Goal: Task Accomplishment & Management: Complete application form

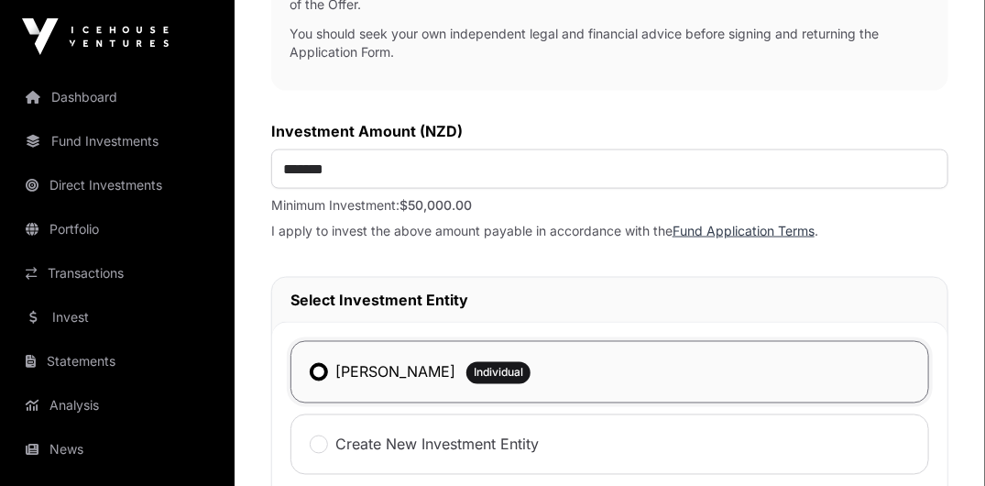
scroll to position [819, 0]
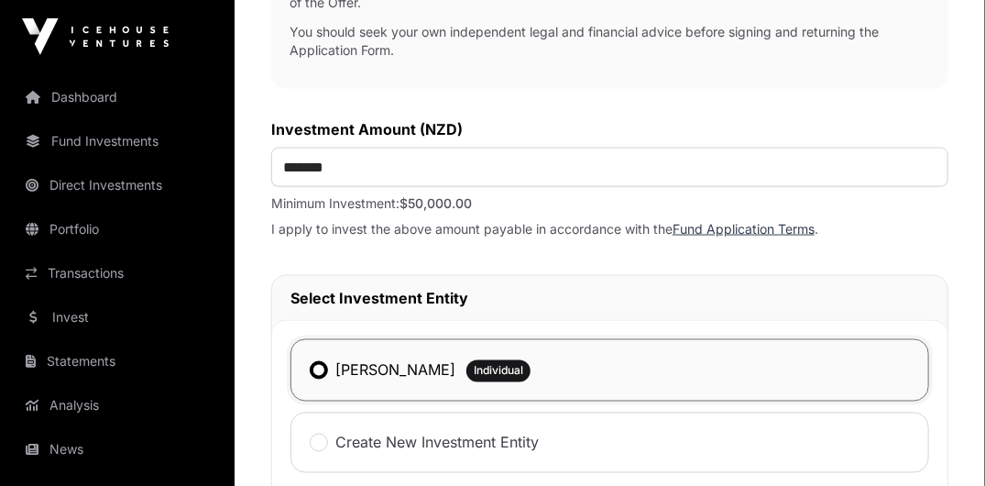
click at [695, 226] on link "Fund Application Terms" at bounding box center [743, 229] width 142 height 16
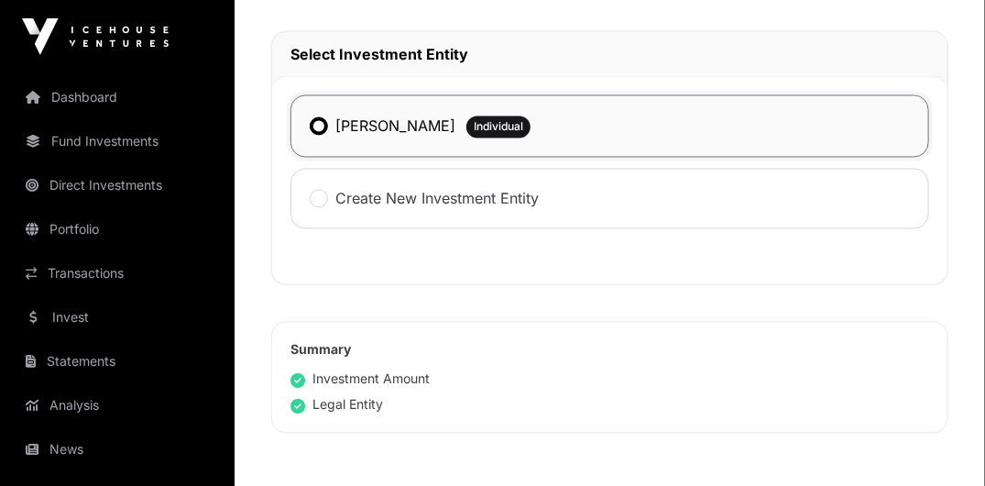
scroll to position [1327, 0]
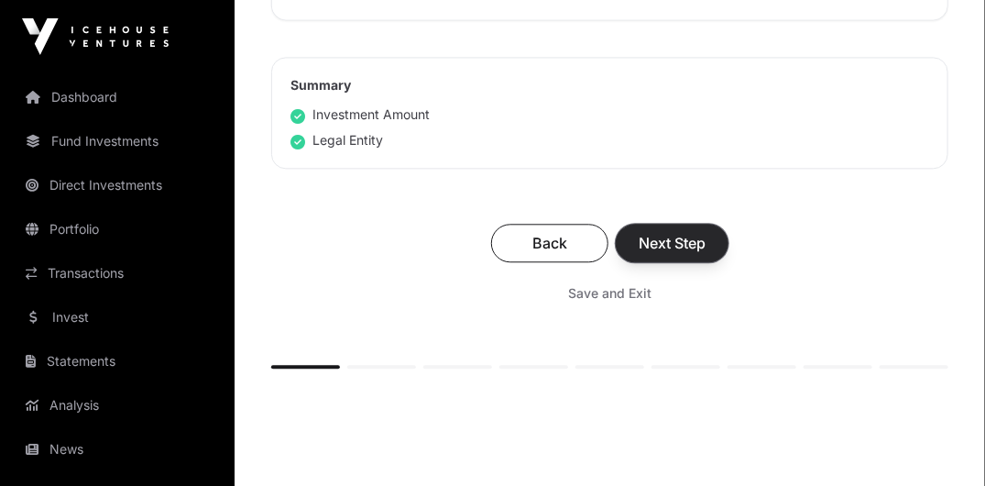
click at [676, 237] on span "Next Step" at bounding box center [672, 243] width 67 height 22
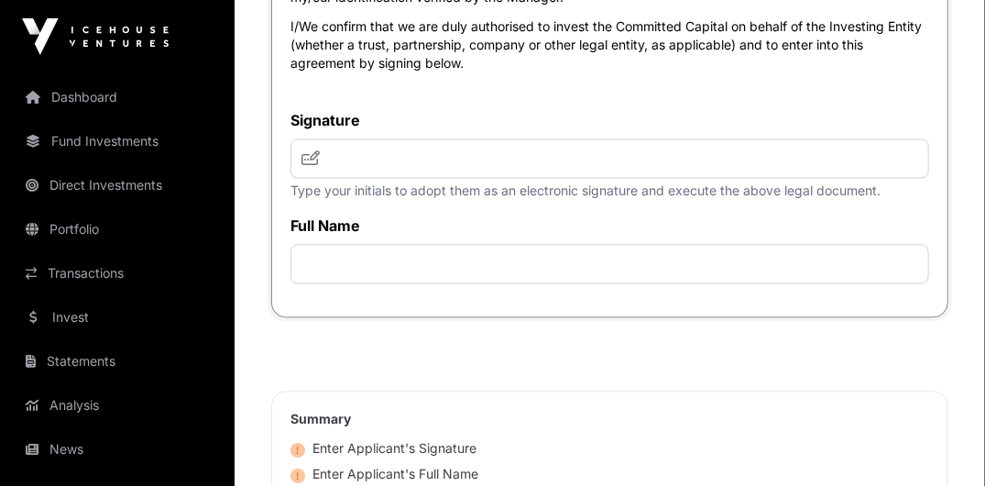
scroll to position [5795, 0]
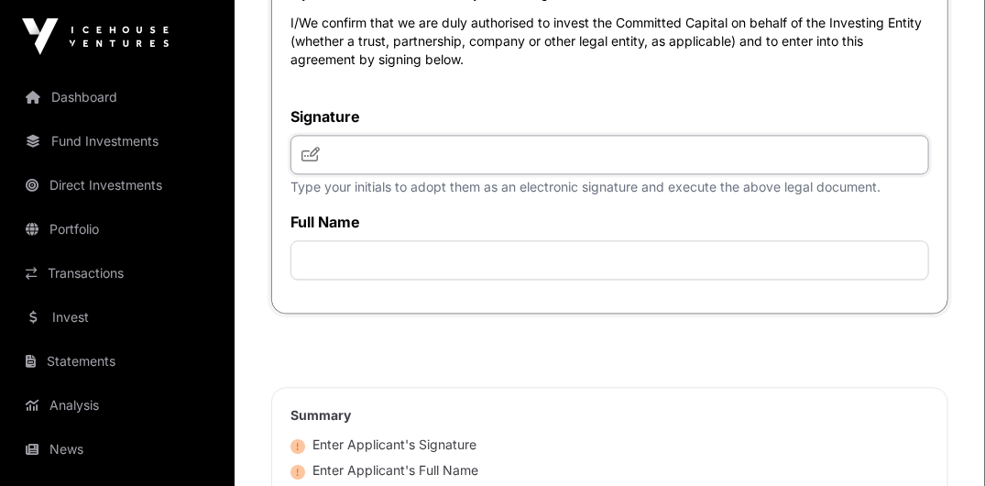
click at [333, 174] on input "text" at bounding box center [609, 154] width 639 height 39
type input "***"
click at [343, 279] on input "text" at bounding box center [609, 259] width 639 height 39
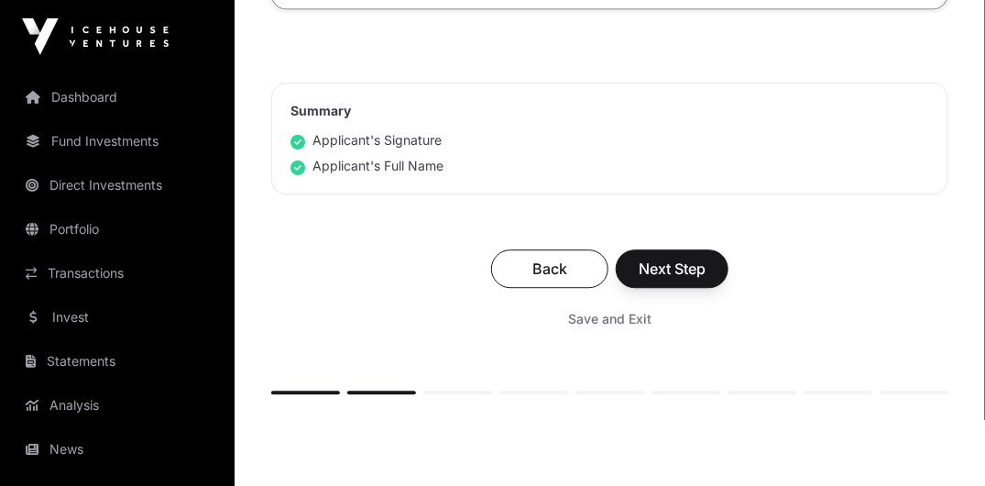
scroll to position [6103, 0]
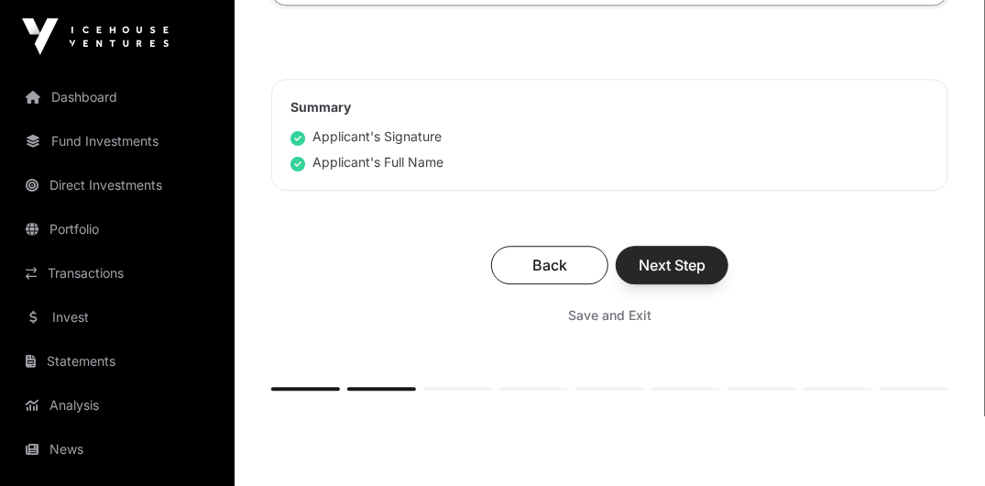
type input "**********"
click at [685, 276] on span "Next Step" at bounding box center [672, 265] width 67 height 22
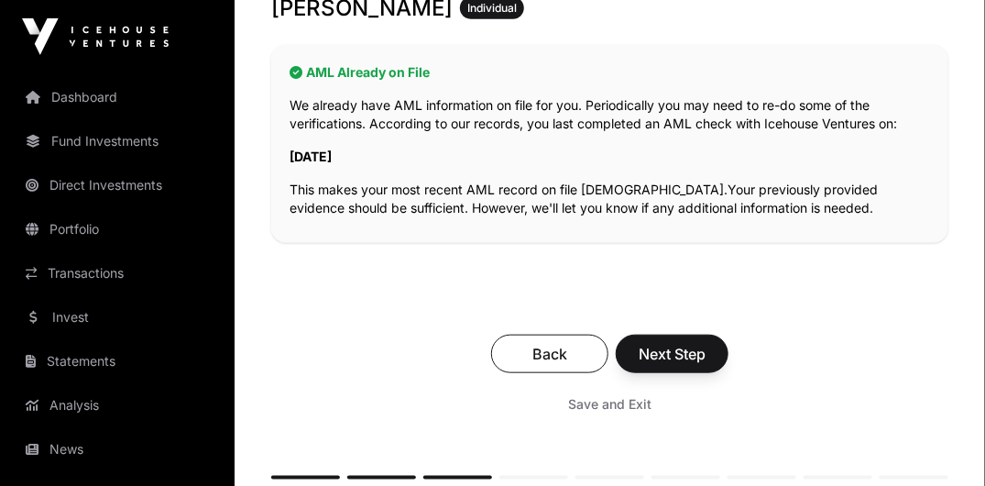
scroll to position [422, 0]
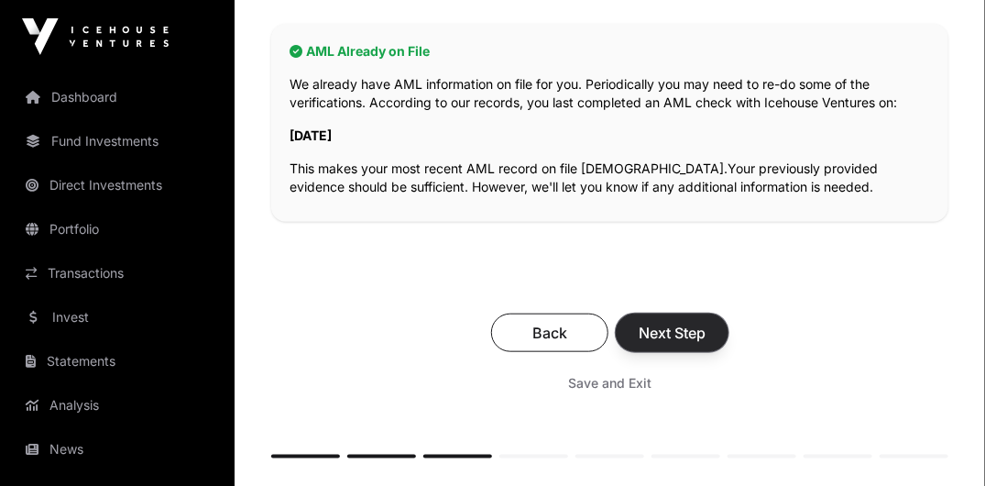
click at [675, 322] on span "Next Step" at bounding box center [672, 333] width 67 height 22
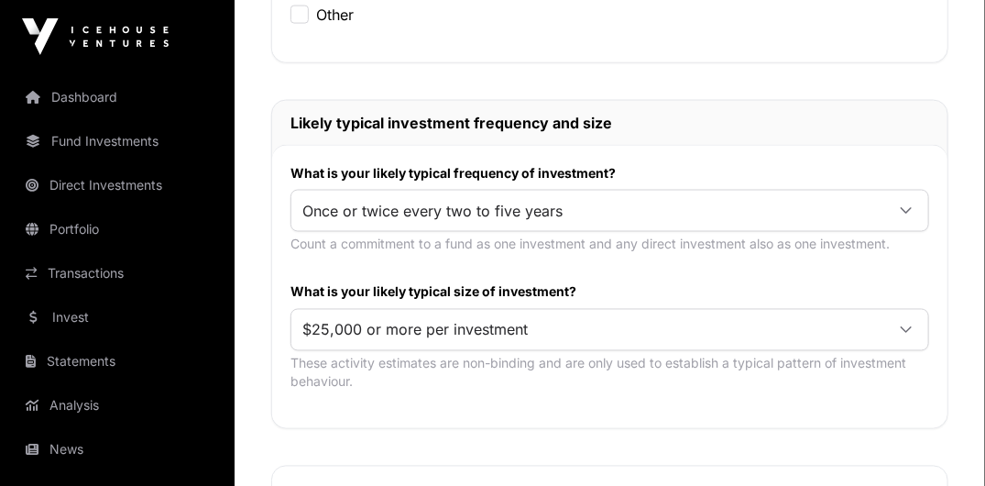
scroll to position [944, 0]
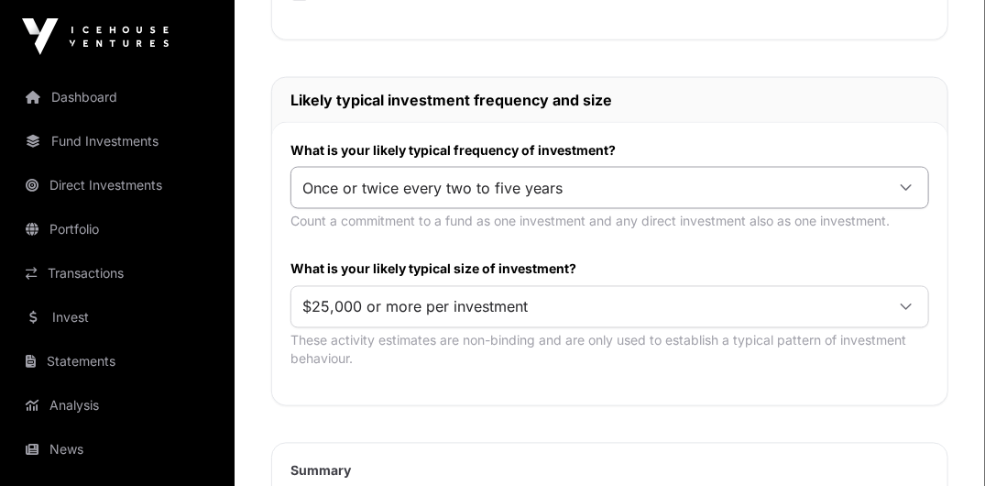
click at [909, 176] on div at bounding box center [906, 187] width 44 height 33
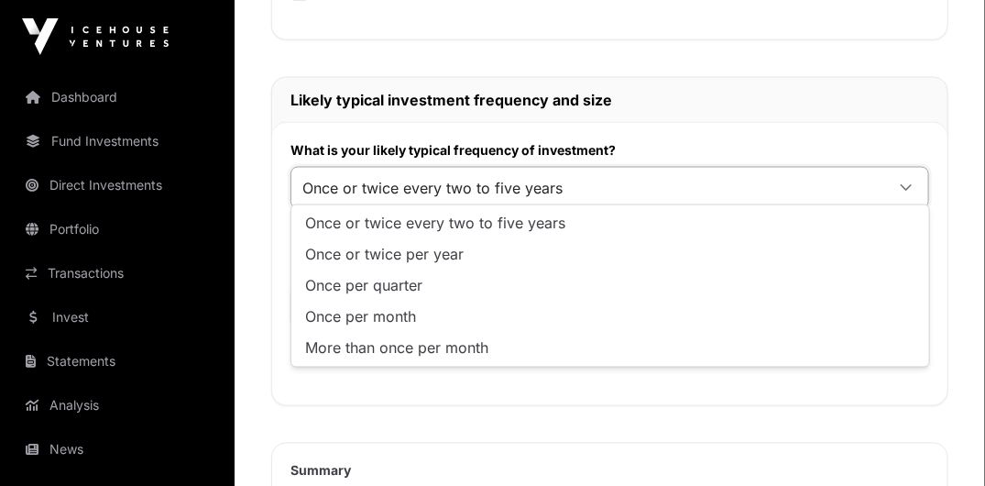
click at [492, 221] on span "Once or twice every two to five years" at bounding box center [436, 223] width 260 height 15
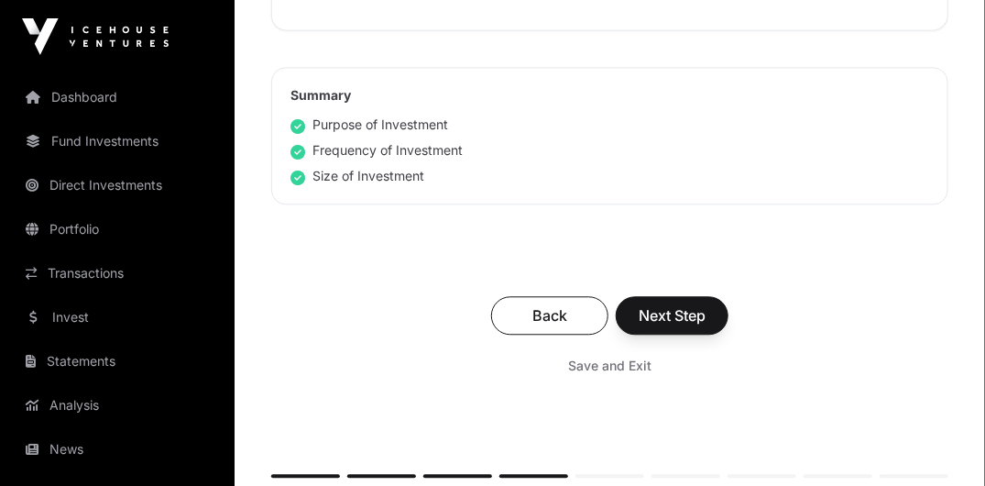
scroll to position [1321, 0]
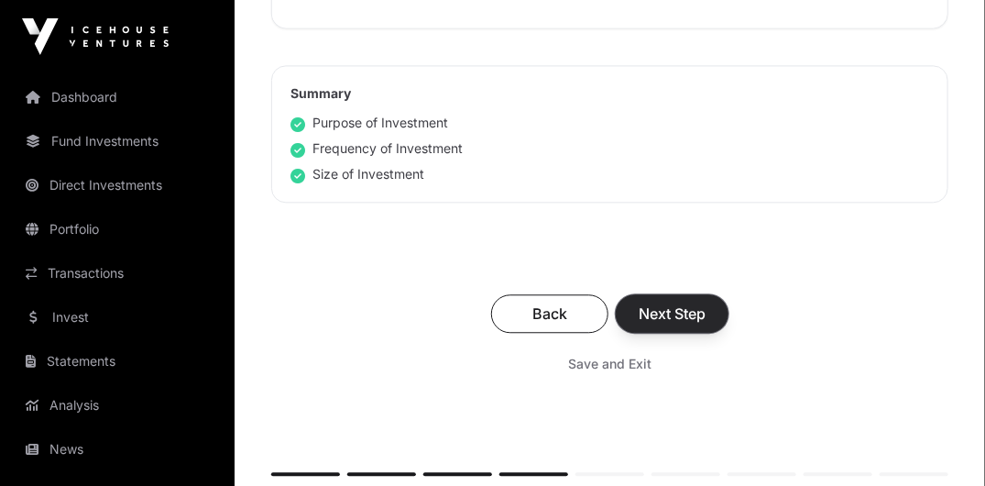
click at [669, 310] on span "Next Step" at bounding box center [672, 313] width 67 height 22
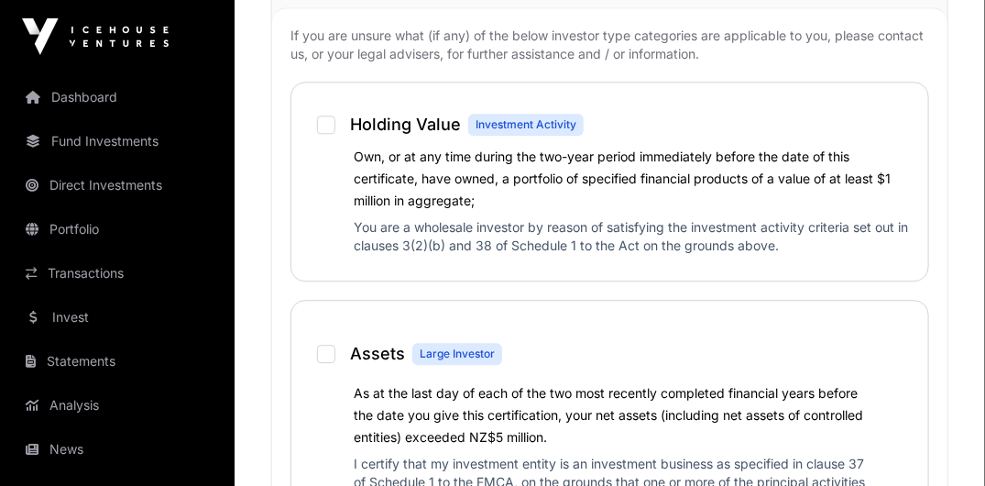
scroll to position [1482, 0]
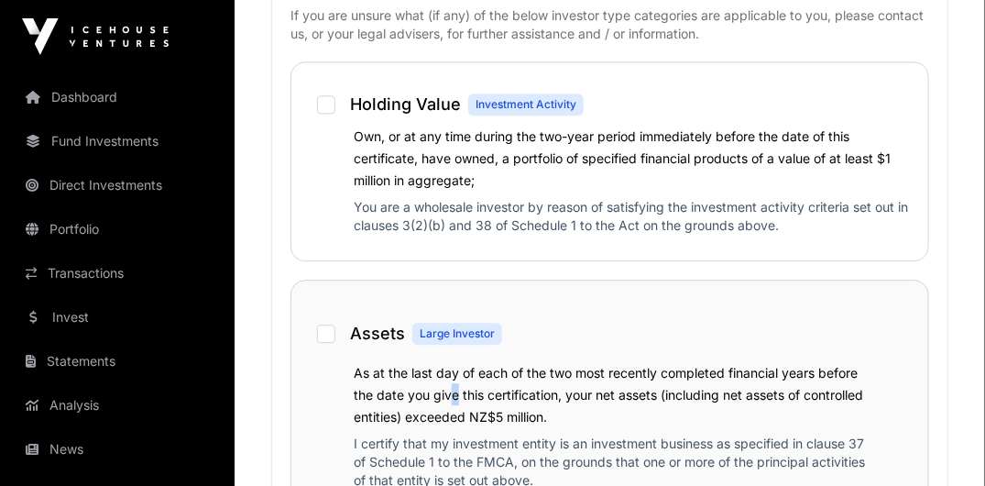
drag, startPoint x: 451, startPoint y: 278, endPoint x: 447, endPoint y: 394, distance: 115.5
click at [447, 394] on label "As at the last day of each of the two most recently completed financial years b…" at bounding box center [608, 395] width 509 height 60
drag, startPoint x: 447, startPoint y: 394, endPoint x: 500, endPoint y: 388, distance: 53.4
click at [500, 388] on label "As at the last day of each of the two most recently completed financial years b…" at bounding box center [608, 395] width 509 height 60
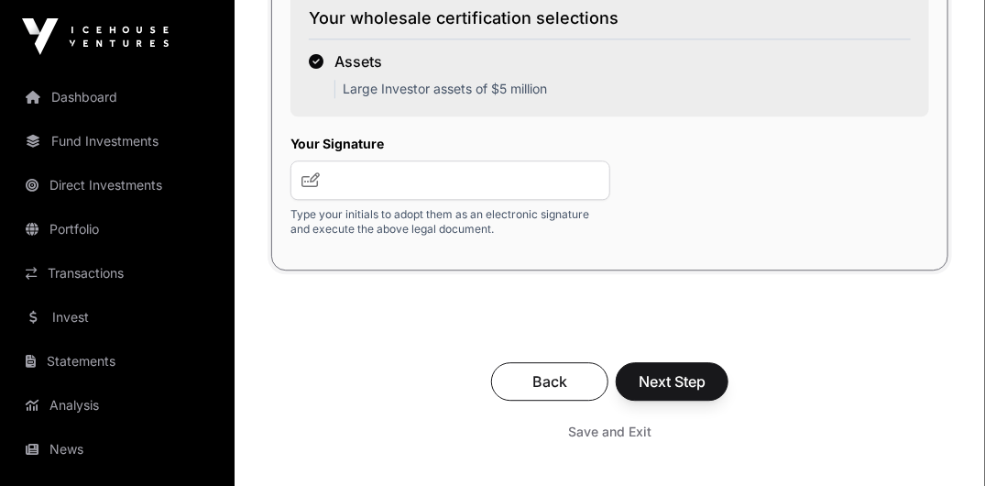
scroll to position [3763, 0]
click at [363, 161] on input "text" at bounding box center [450, 178] width 320 height 39
type input "***"
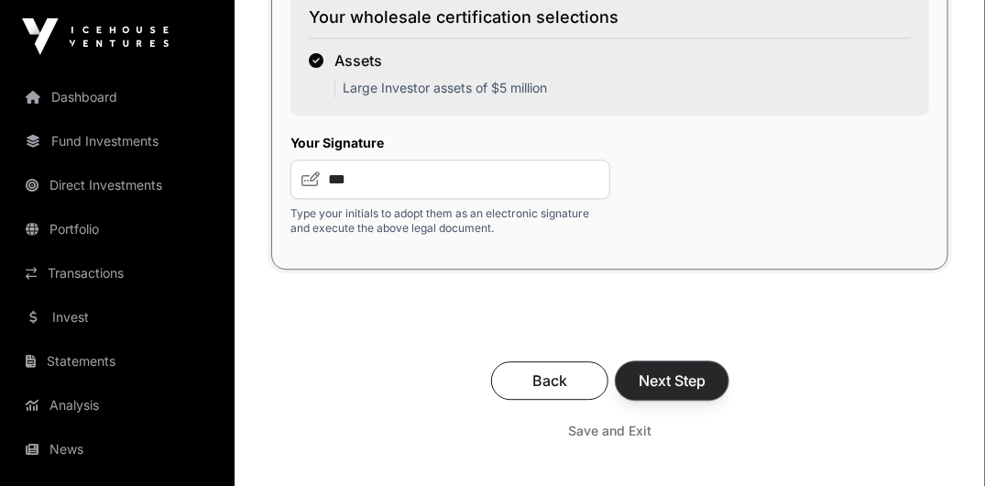
click at [678, 373] on span "Next Step" at bounding box center [672, 380] width 67 height 22
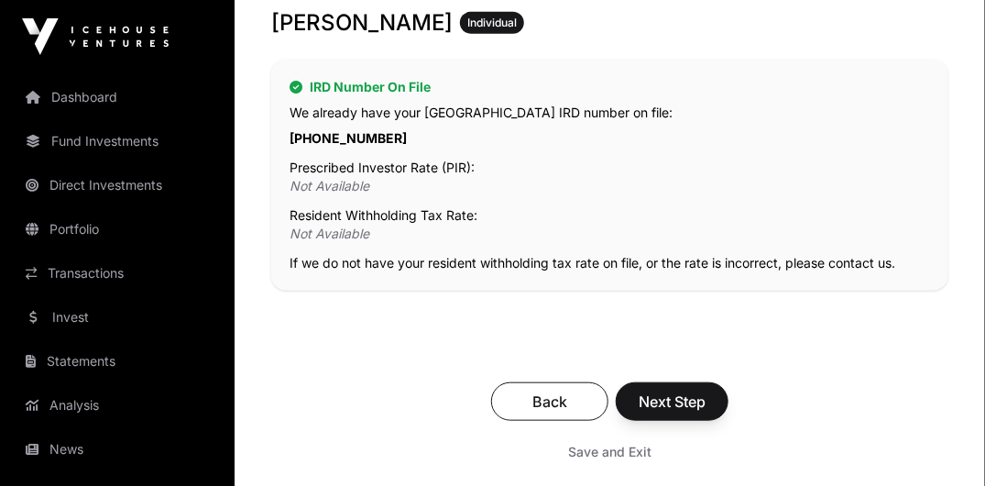
scroll to position [375, 0]
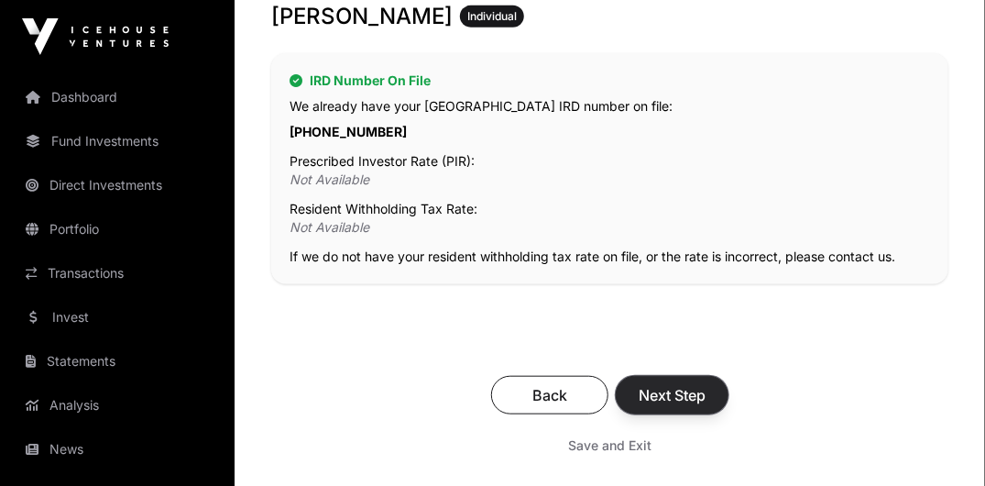
click at [670, 376] on button "Next Step" at bounding box center [672, 395] width 113 height 38
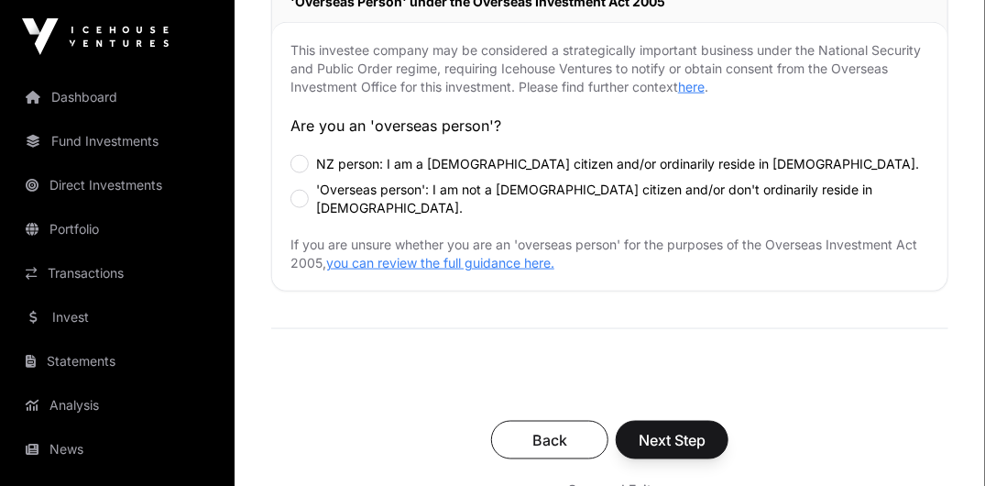
scroll to position [694, 0]
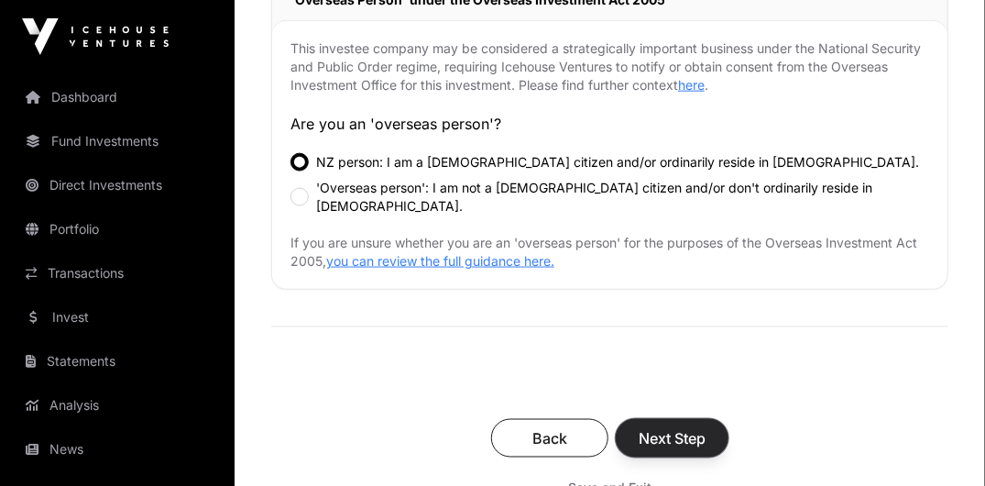
click at [692, 427] on span "Next Step" at bounding box center [672, 438] width 67 height 22
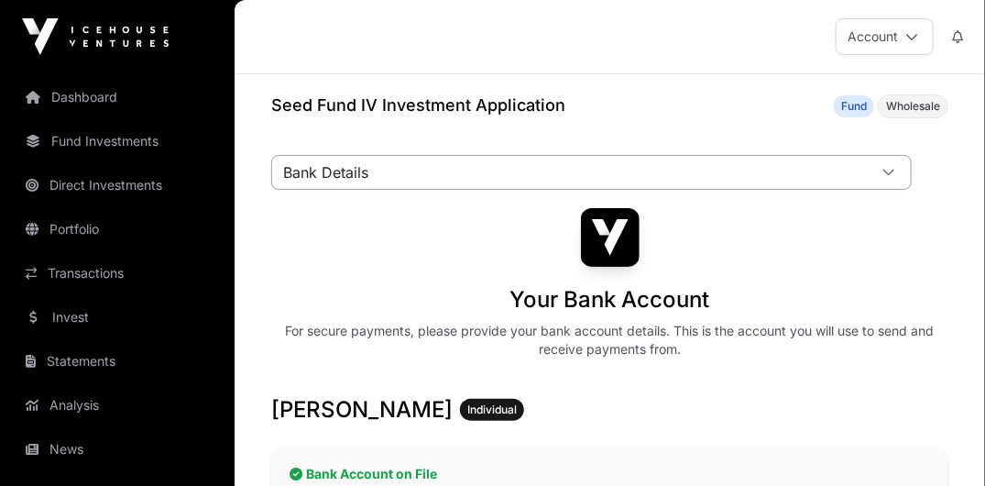
click at [888, 179] on div at bounding box center [889, 172] width 44 height 33
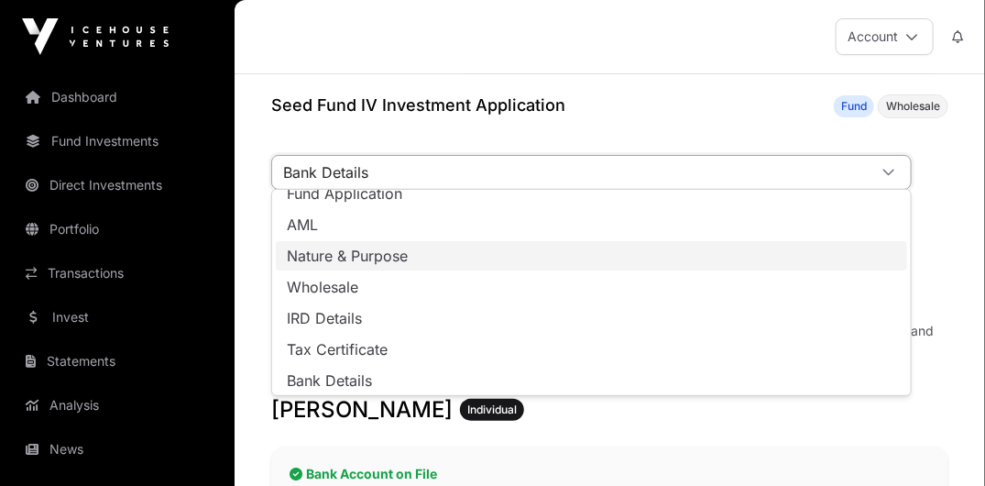
scroll to position [35, 0]
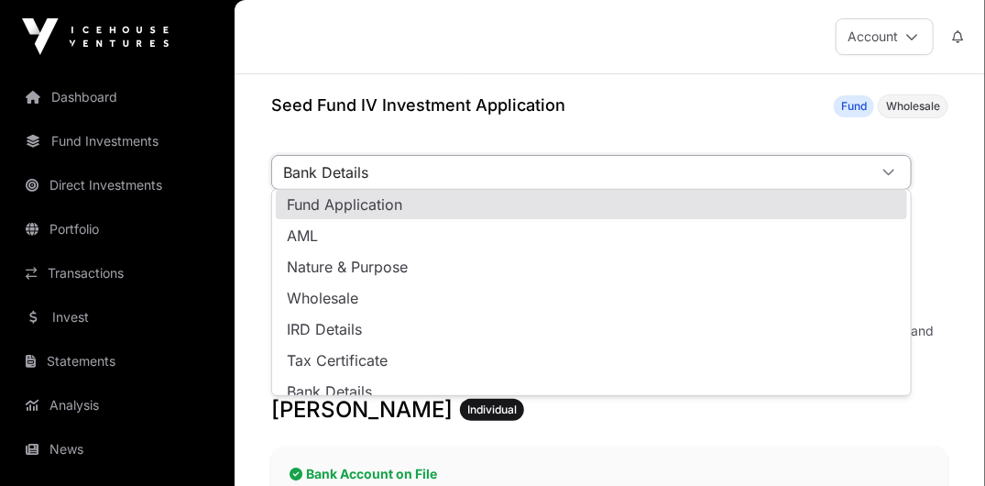
click at [311, 169] on span "Bank Details" at bounding box center [569, 172] width 595 height 33
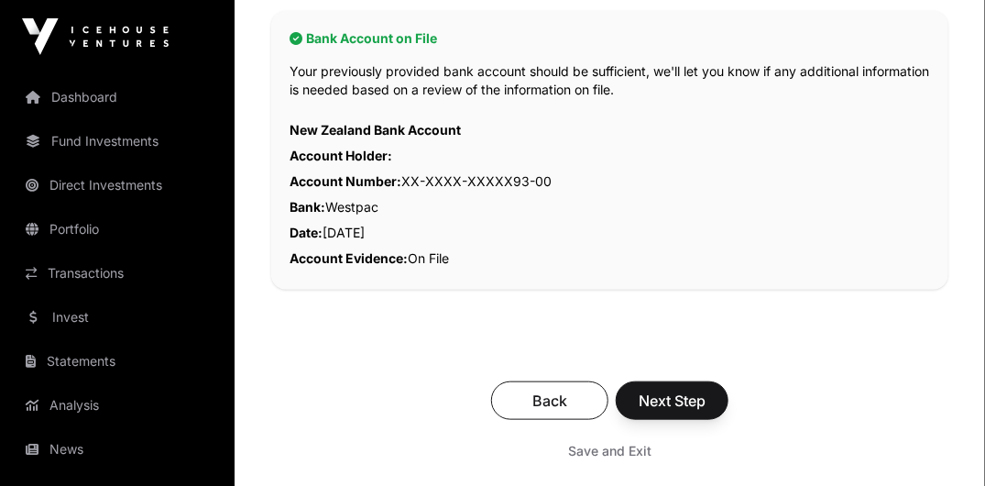
scroll to position [532, 0]
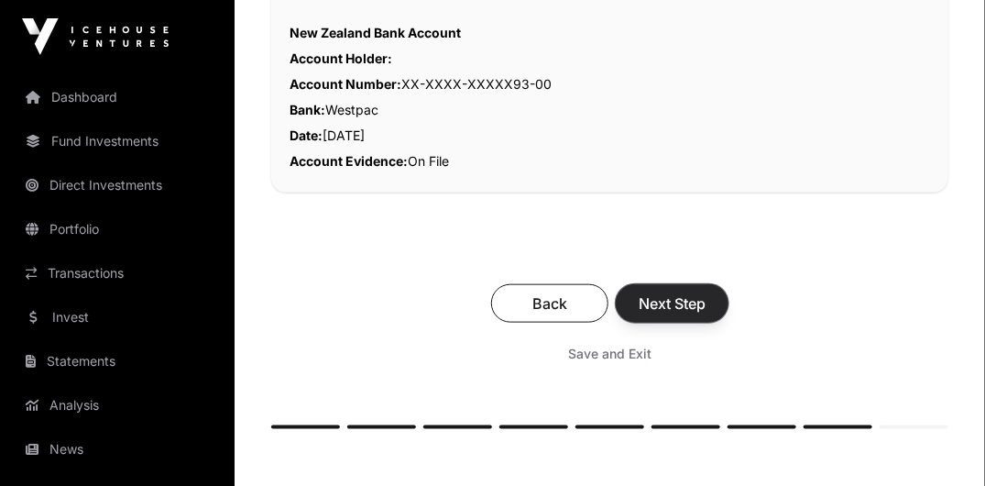
click at [689, 304] on span "Next Step" at bounding box center [672, 303] width 67 height 22
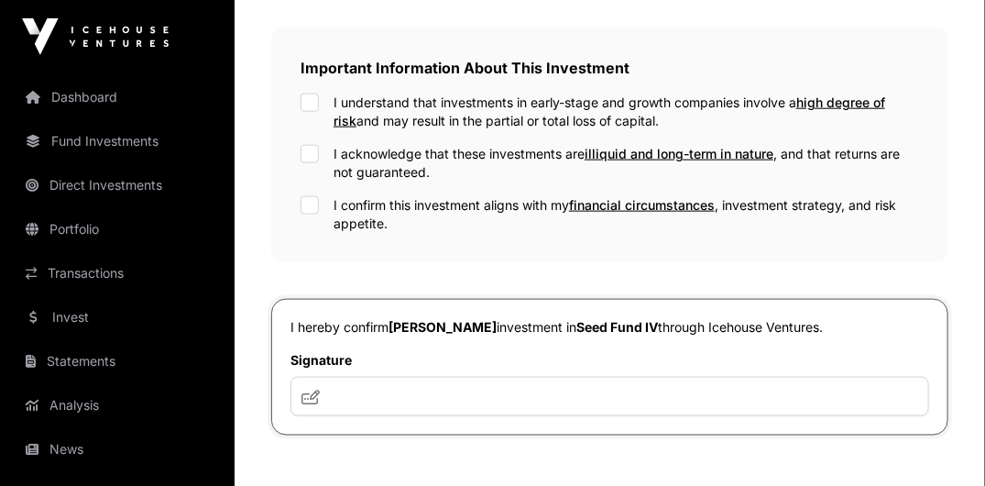
scroll to position [628, 0]
click at [312, 210] on div "I confirm this investment aligns with my financial circumstances , investment s…" at bounding box center [609, 214] width 618 height 37
click at [352, 396] on input "text" at bounding box center [609, 396] width 639 height 39
type input "***"
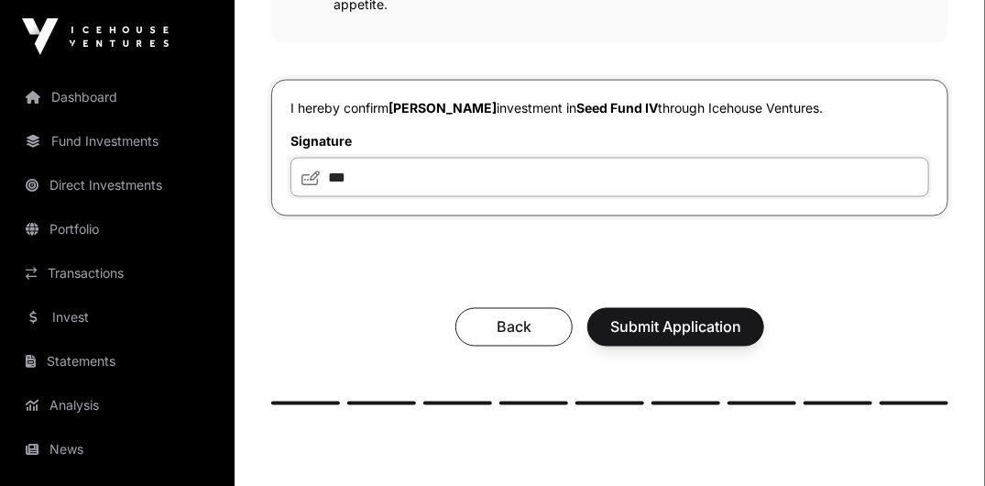
scroll to position [850, 0]
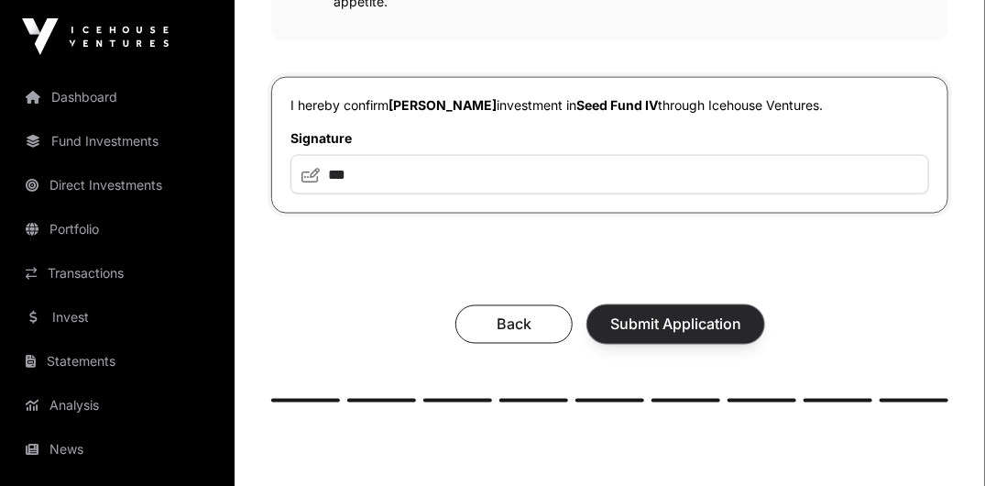
click at [626, 313] on span "Submit Application" at bounding box center [675, 324] width 131 height 22
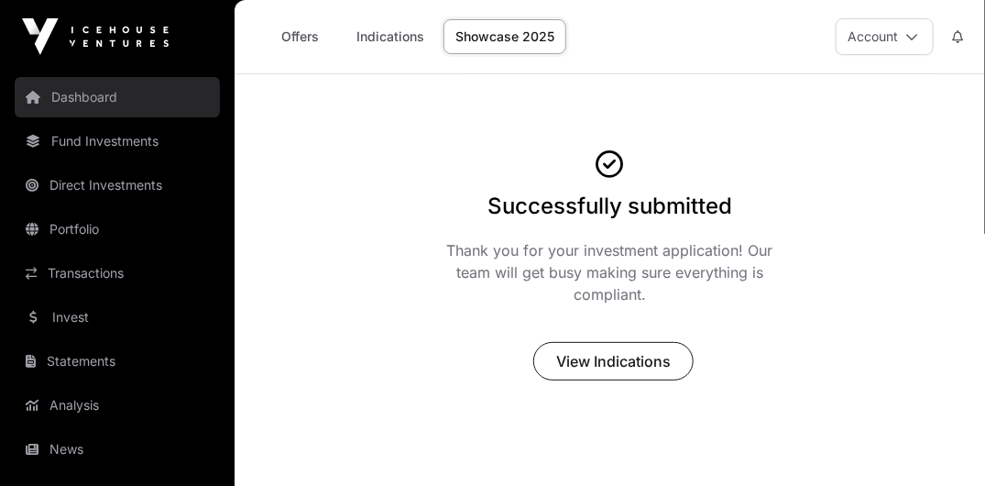
click at [81, 96] on link "Dashboard" at bounding box center [117, 97] width 205 height 40
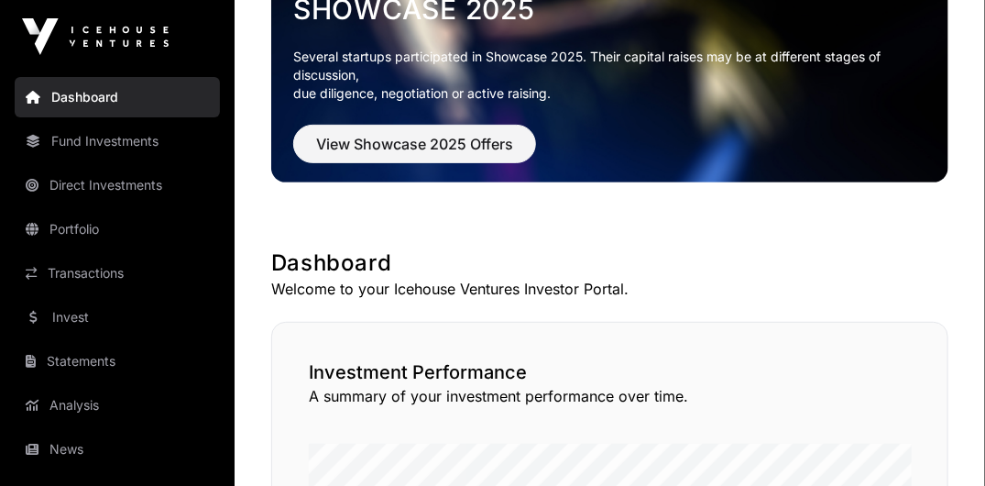
scroll to position [126, 0]
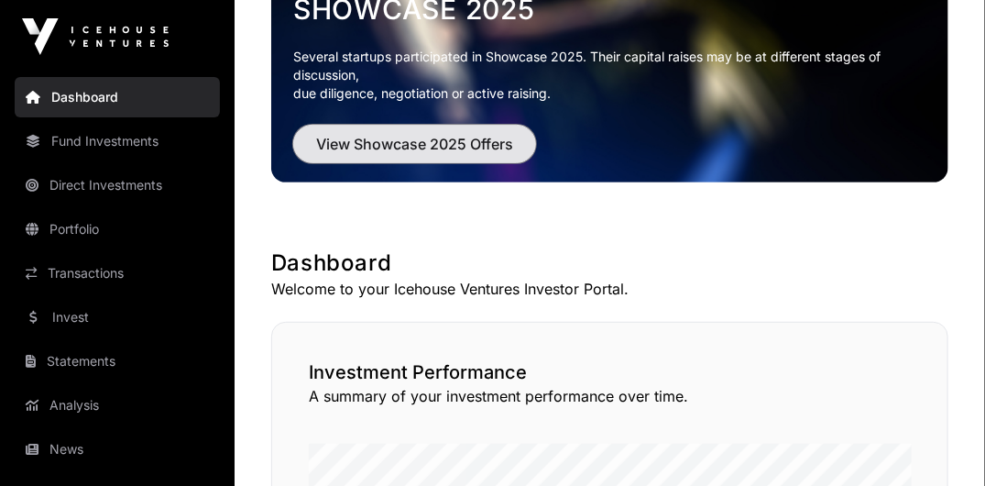
click at [408, 145] on span "View Showcase 2025 Offers" at bounding box center [414, 144] width 197 height 22
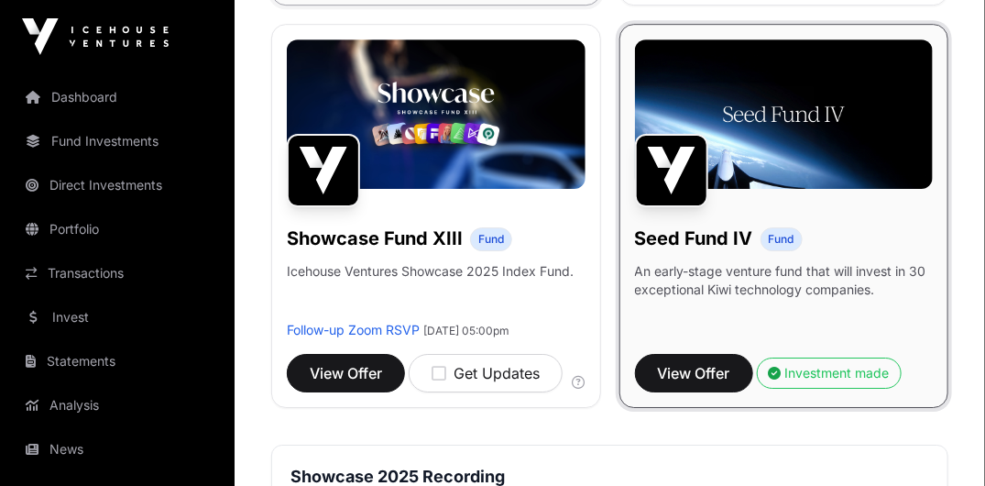
scroll to position [1916, 0]
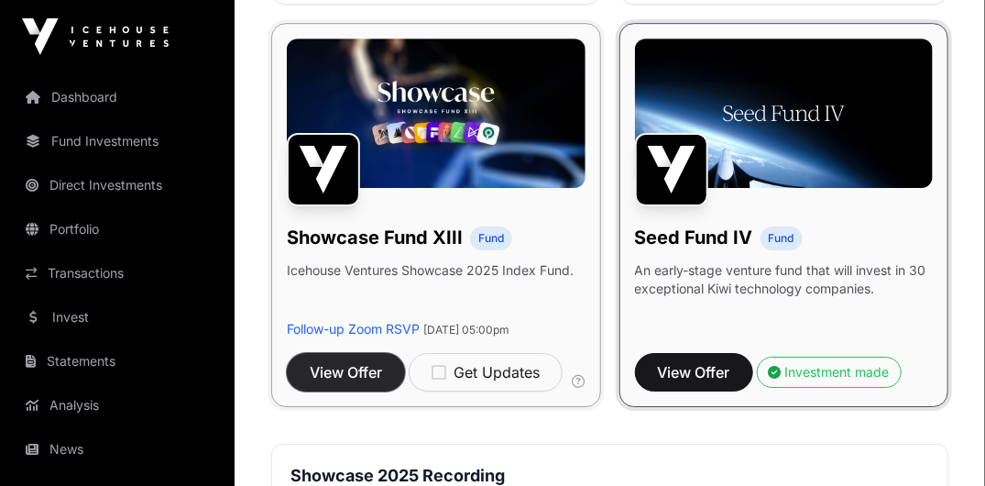
click at [341, 381] on span "View Offer" at bounding box center [346, 372] width 72 height 22
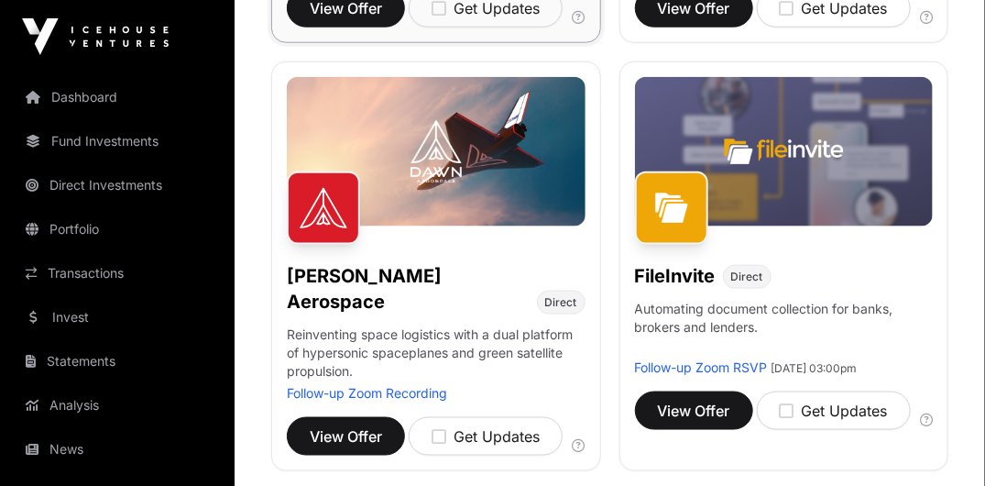
scroll to position [648, 0]
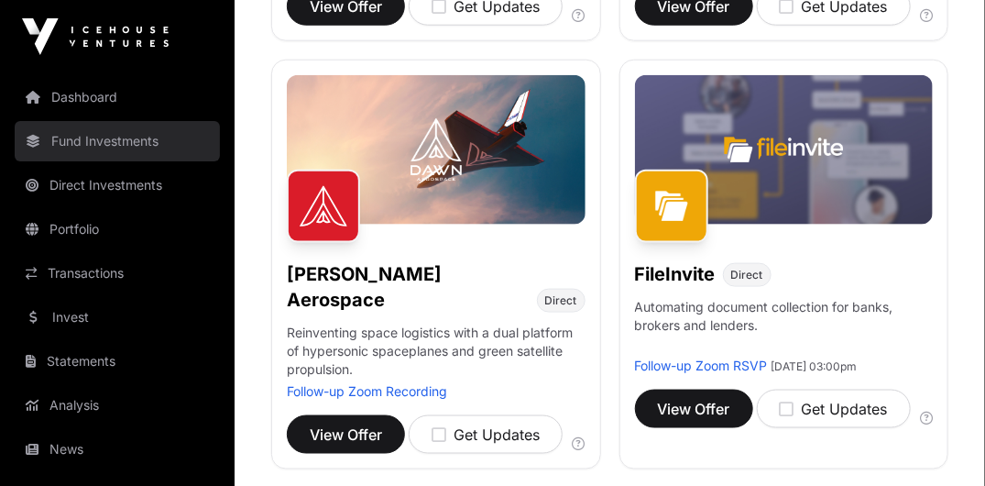
click at [88, 140] on link "Fund Investments" at bounding box center [117, 141] width 205 height 40
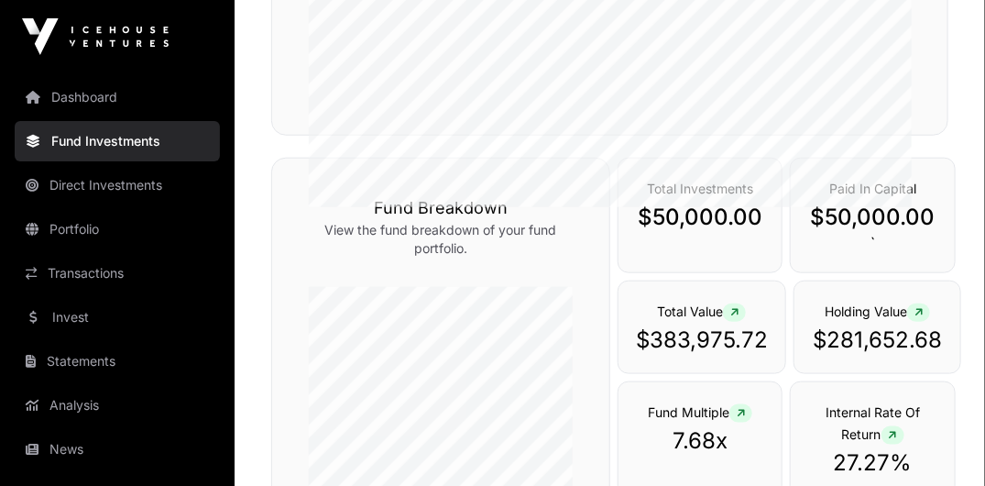
scroll to position [515, 0]
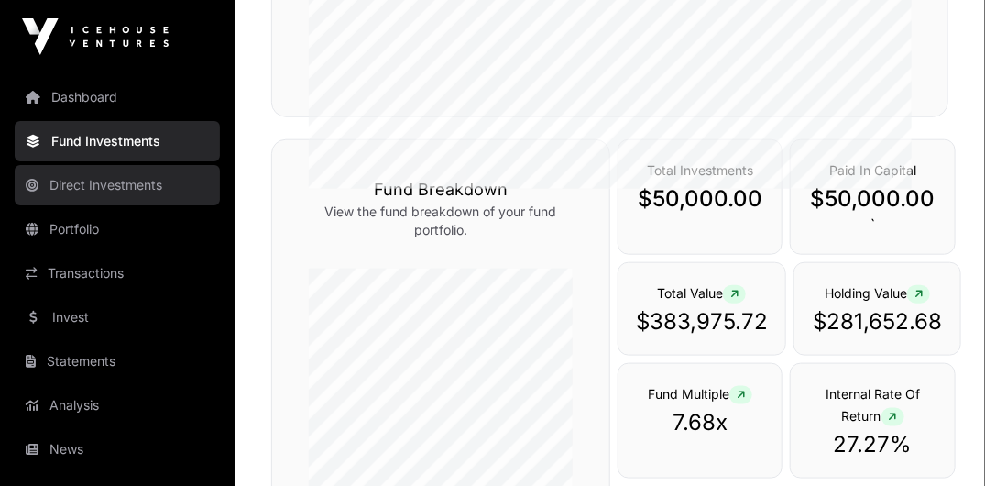
click at [82, 185] on link "Direct Investments" at bounding box center [117, 185] width 205 height 40
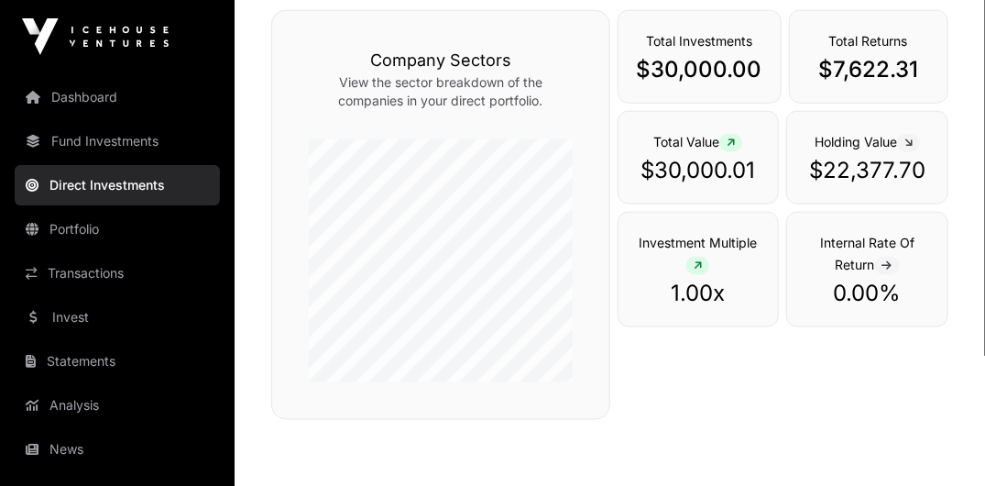
scroll to position [669, 0]
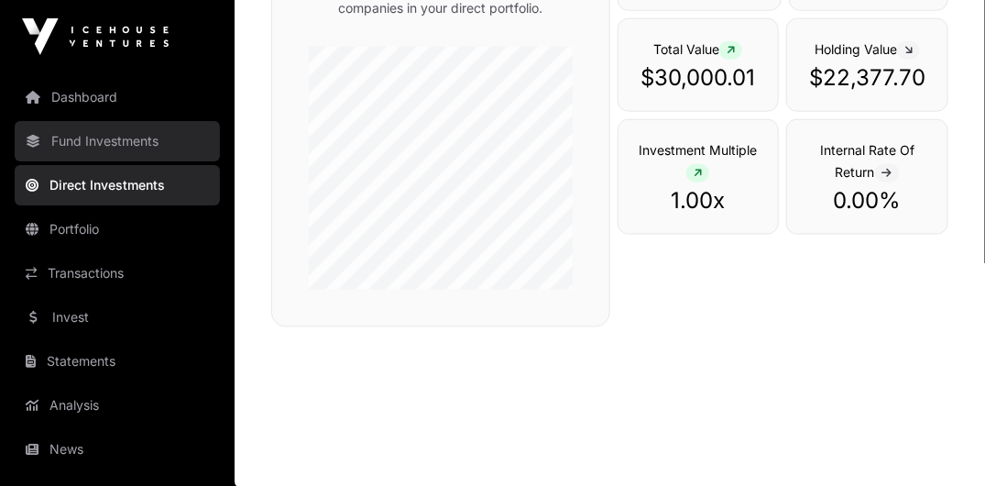
click at [93, 144] on link "Fund Investments" at bounding box center [117, 141] width 205 height 40
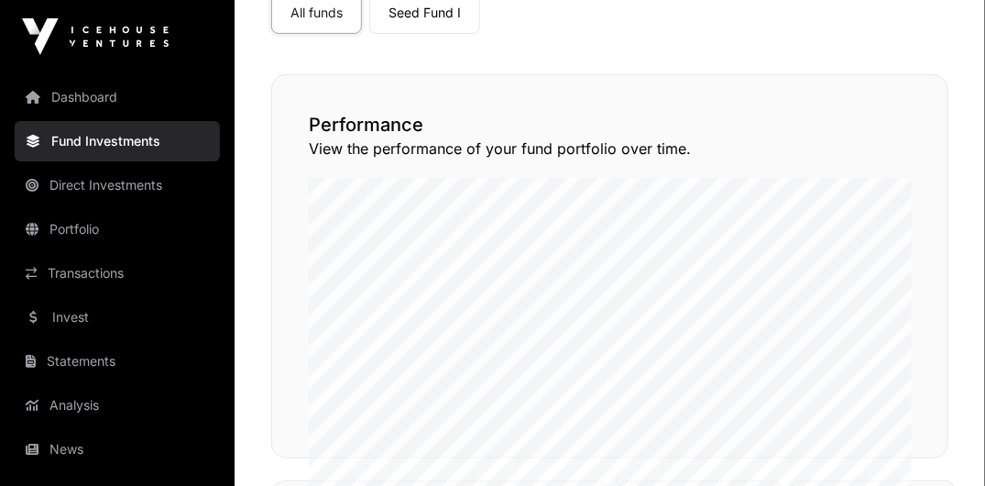
scroll to position [178, 0]
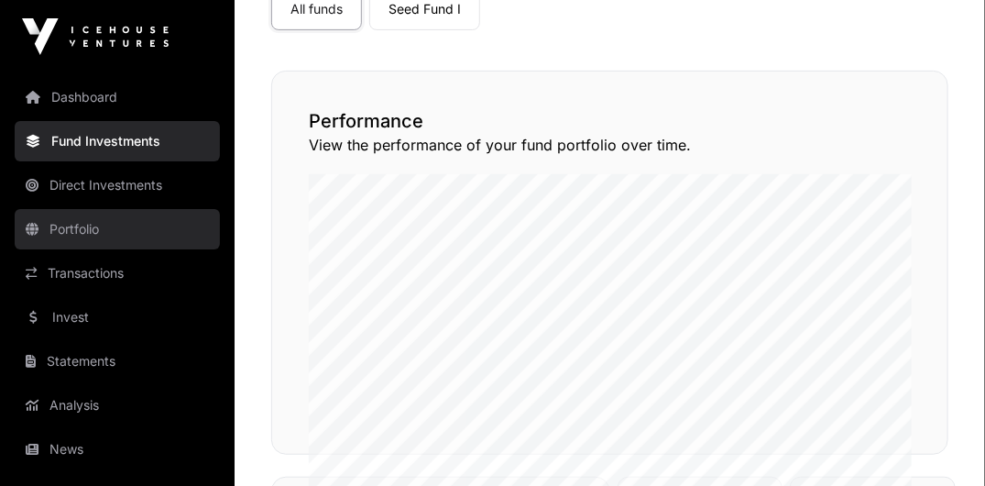
click at [63, 232] on link "Portfolio" at bounding box center [117, 229] width 205 height 40
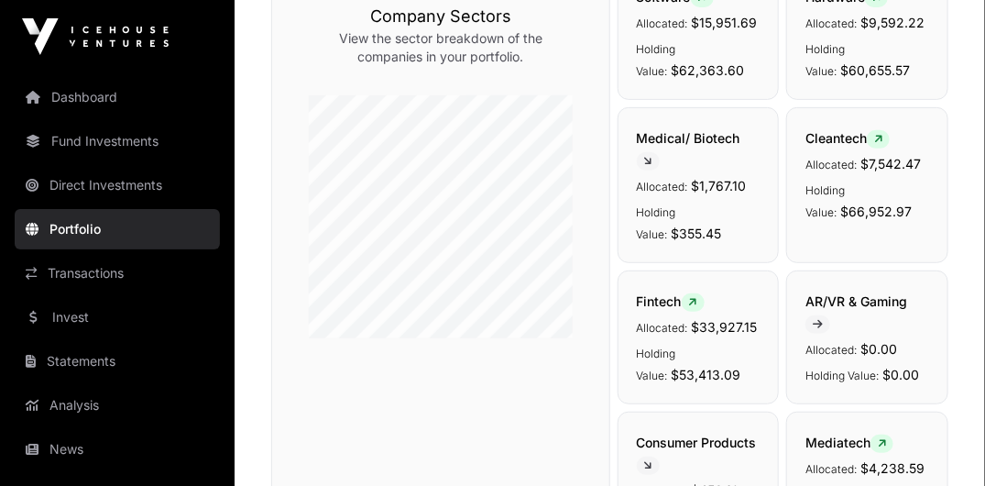
scroll to position [196, 0]
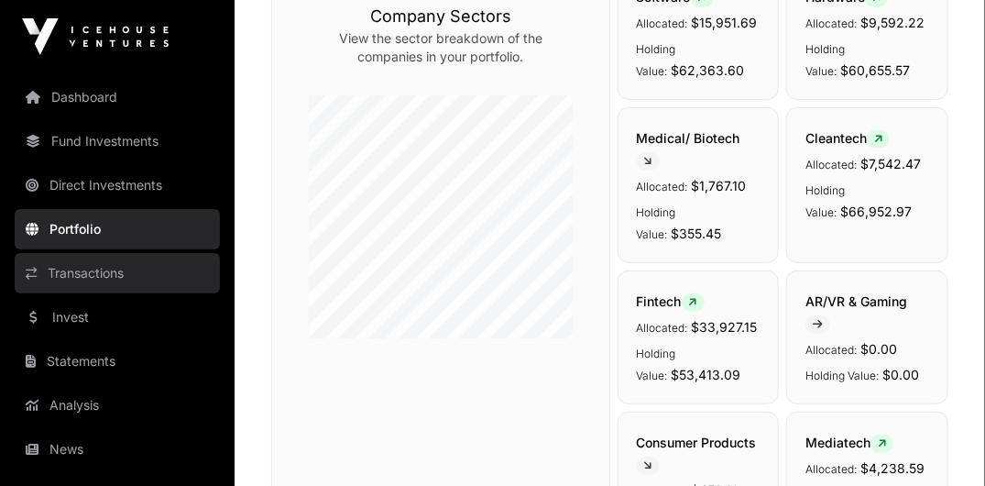
click at [71, 278] on link "Transactions" at bounding box center [117, 273] width 205 height 40
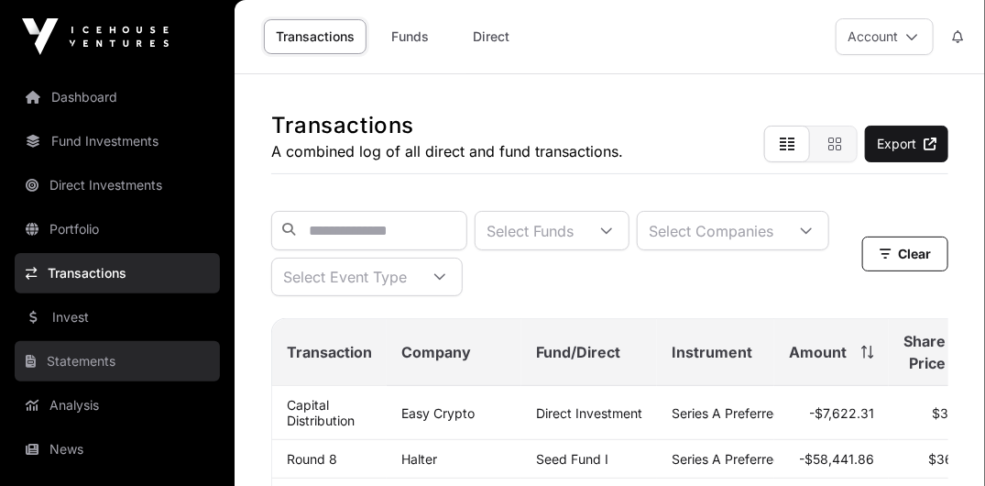
click at [61, 355] on link "Statements" at bounding box center [117, 361] width 205 height 40
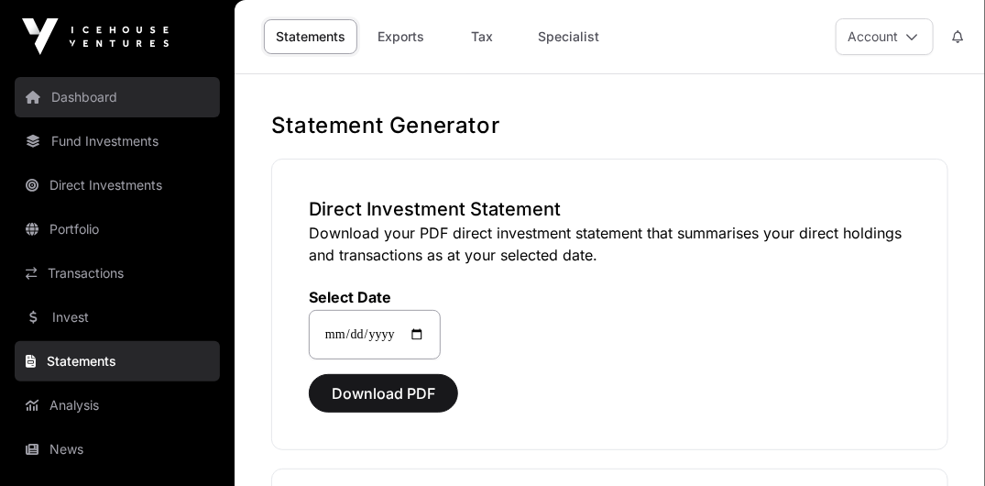
click at [81, 97] on link "Dashboard" at bounding box center [117, 97] width 205 height 40
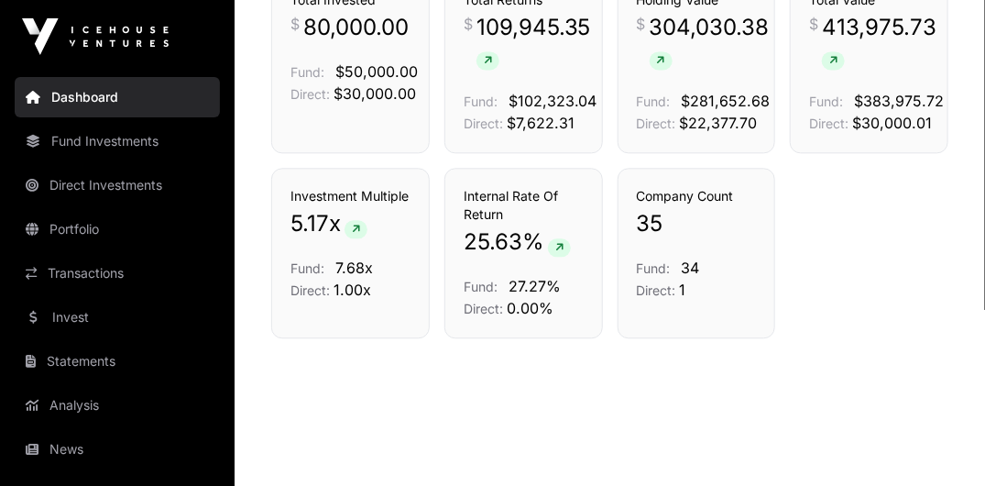
scroll to position [1277, 0]
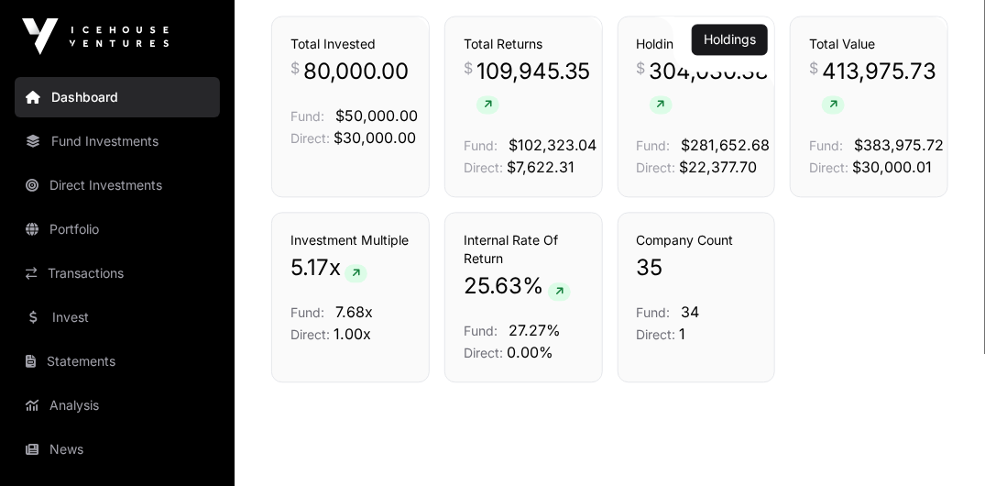
click at [659, 99] on icon at bounding box center [661, 104] width 8 height 11
click at [663, 60] on span "304,030.38" at bounding box center [710, 86] width 120 height 59
click at [726, 25] on button "Holdings" at bounding box center [730, 39] width 76 height 31
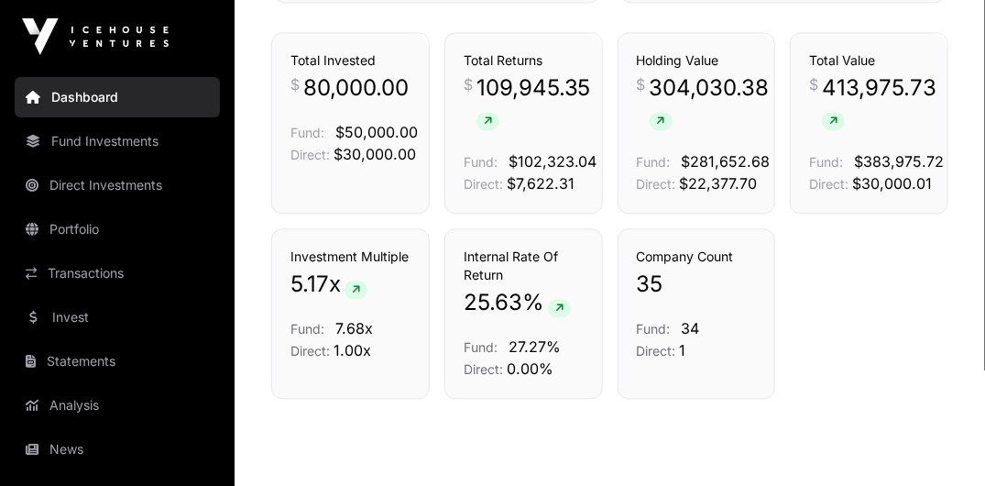
scroll to position [1178, 0]
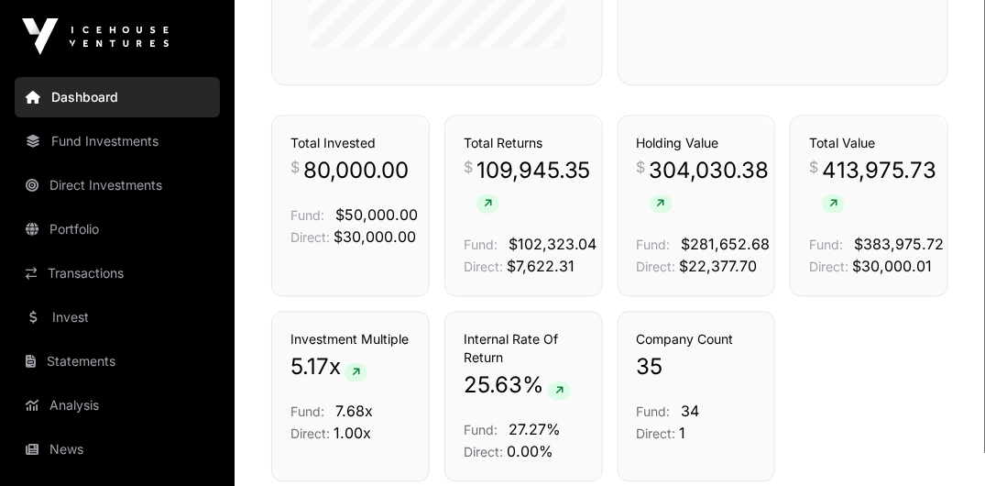
click at [884, 417] on div "Investment Multiple 5.17 x Fund: 7.68x Direct: 1.00x Internal Rate Of Return 25…" at bounding box center [609, 396] width 677 height 170
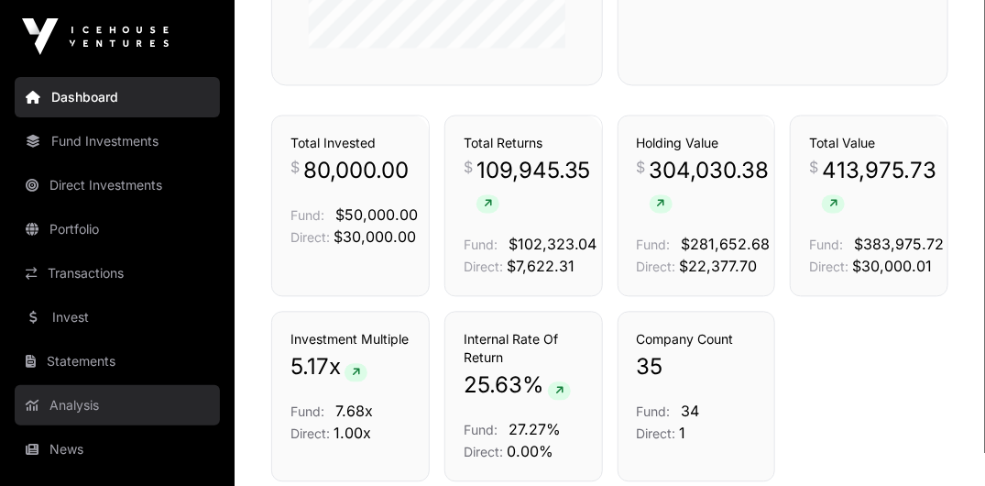
click at [89, 401] on link "Analysis" at bounding box center [117, 405] width 205 height 40
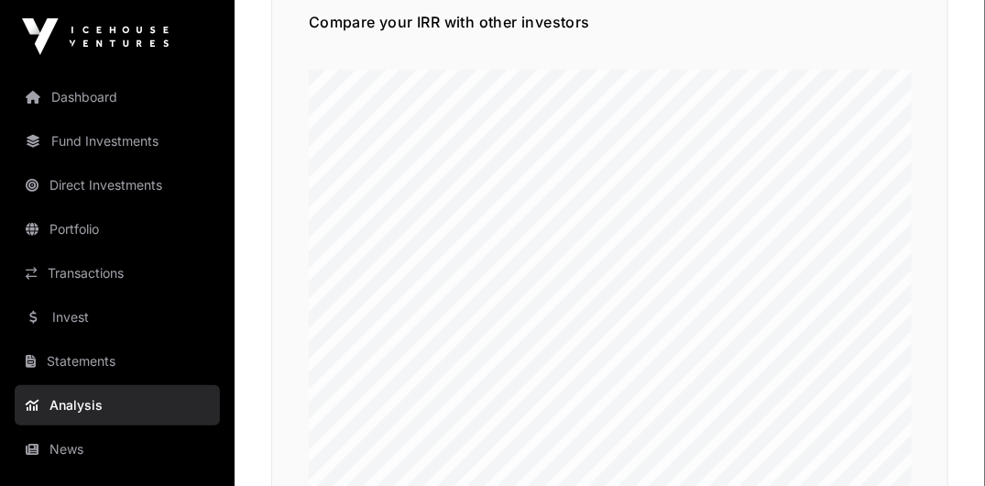
scroll to position [297, 0]
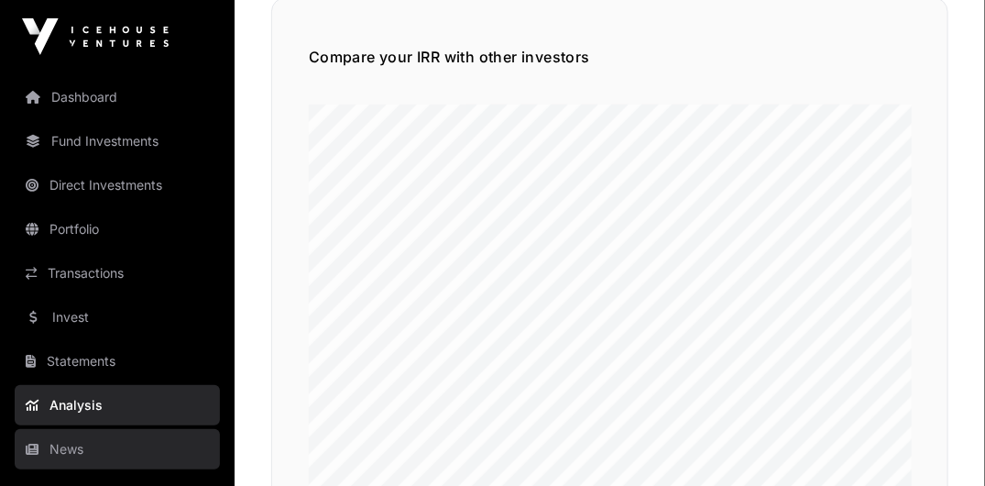
click at [72, 443] on link "News" at bounding box center [117, 449] width 205 height 40
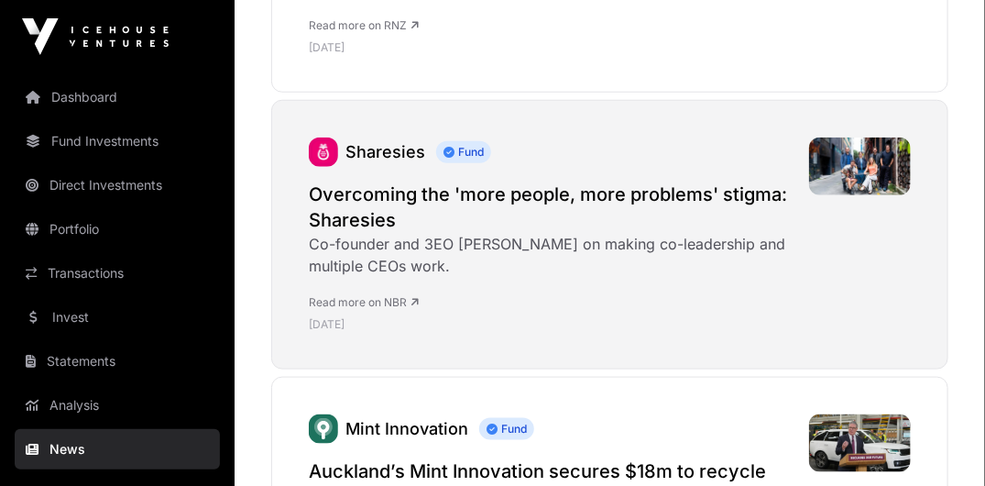
scroll to position [508, 0]
click at [837, 165] on img at bounding box center [860, 165] width 102 height 58
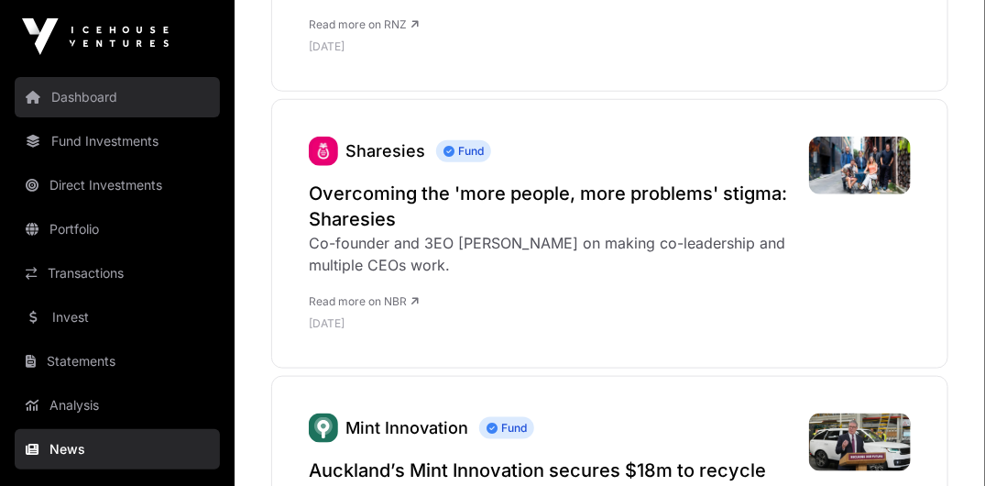
click at [75, 95] on link "Dashboard" at bounding box center [117, 97] width 205 height 40
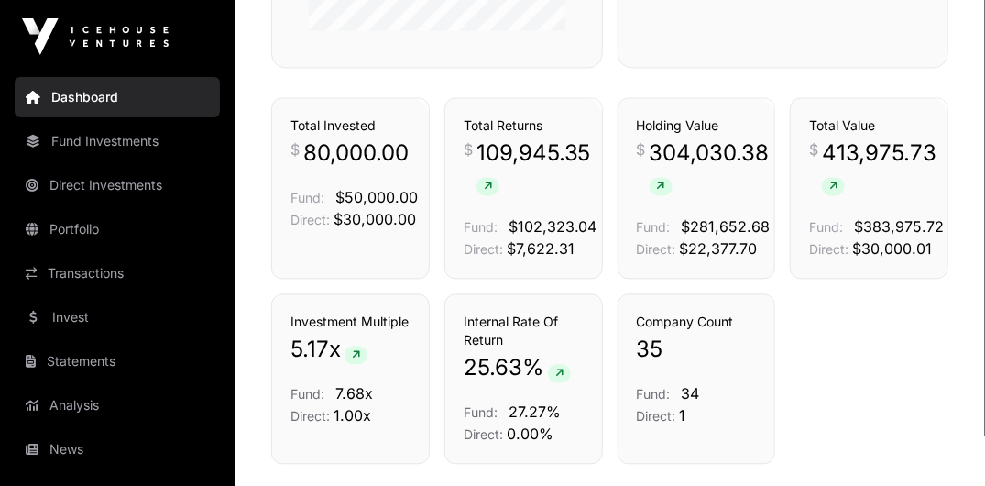
scroll to position [1211, 0]
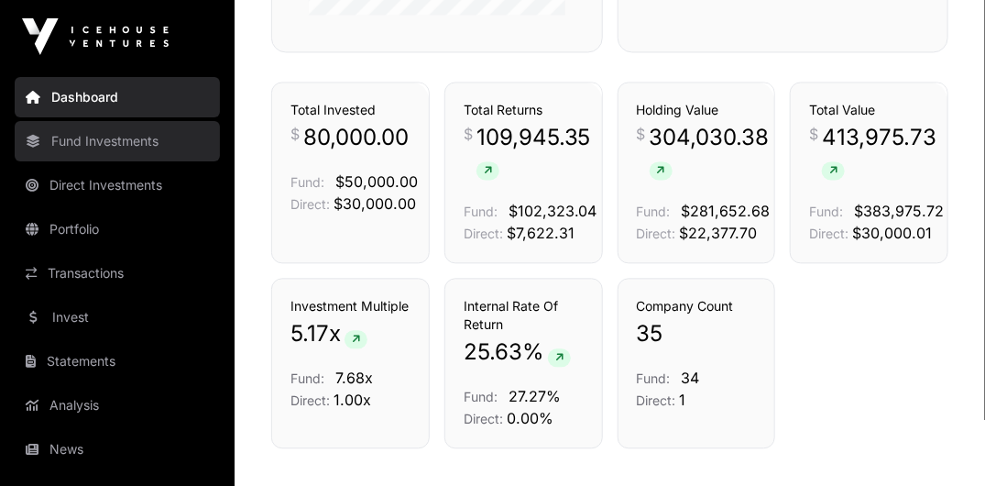
click at [96, 138] on link "Fund Investments" at bounding box center [117, 141] width 205 height 40
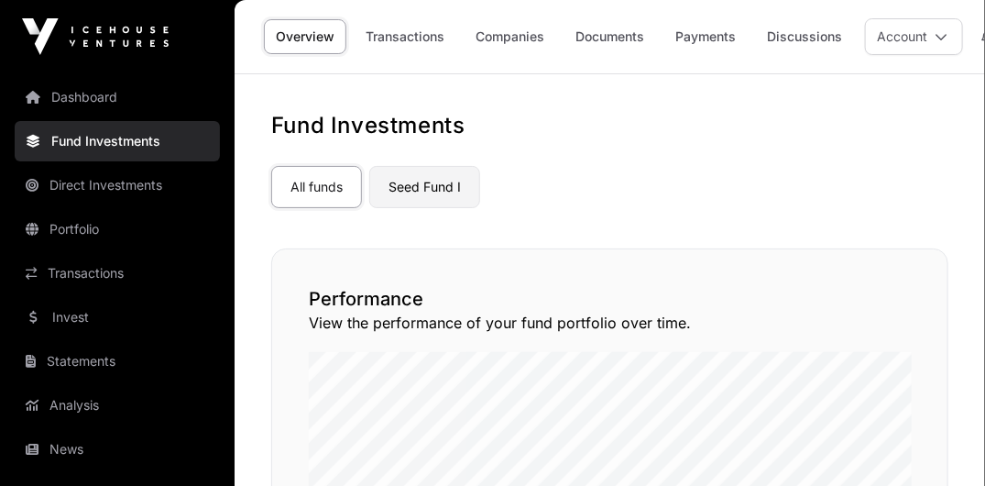
click at [412, 179] on link "Seed Fund I" at bounding box center [424, 187] width 111 height 42
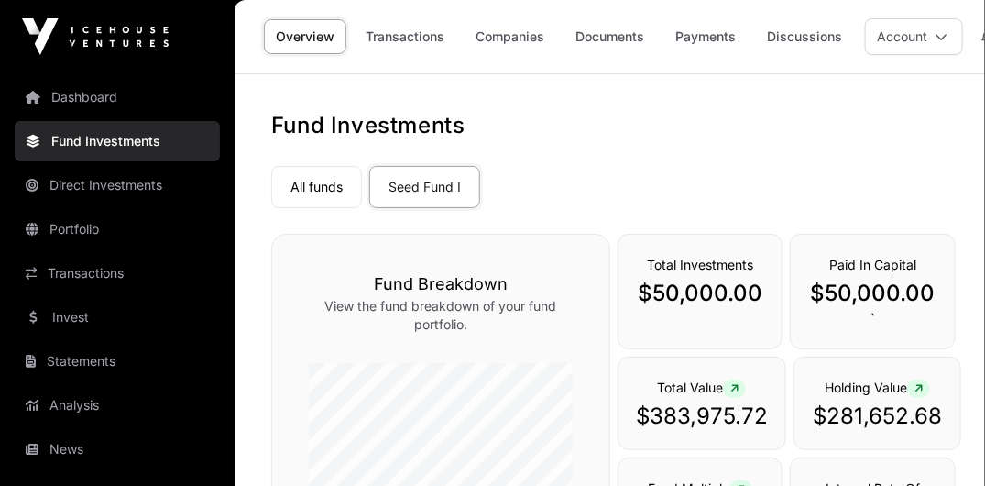
click at [103, 233] on link "Portfolio" at bounding box center [117, 229] width 205 height 40
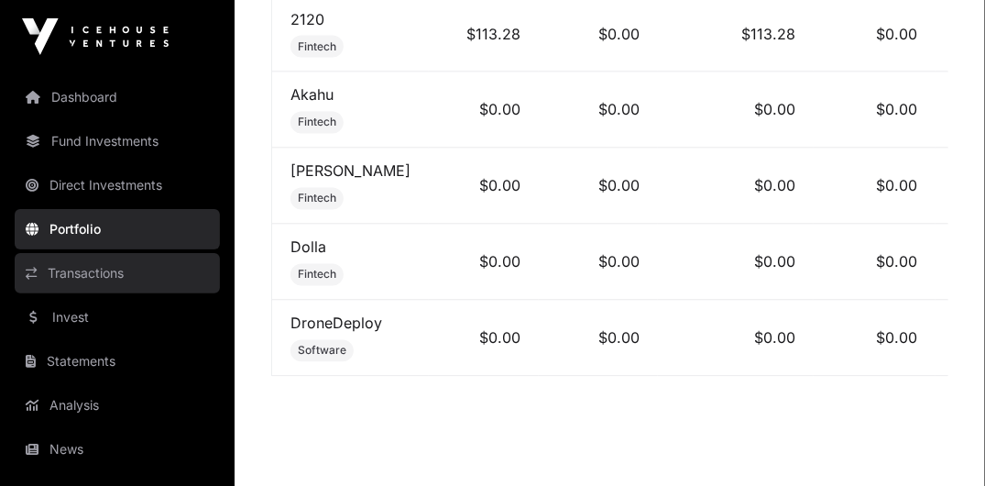
scroll to position [67, 0]
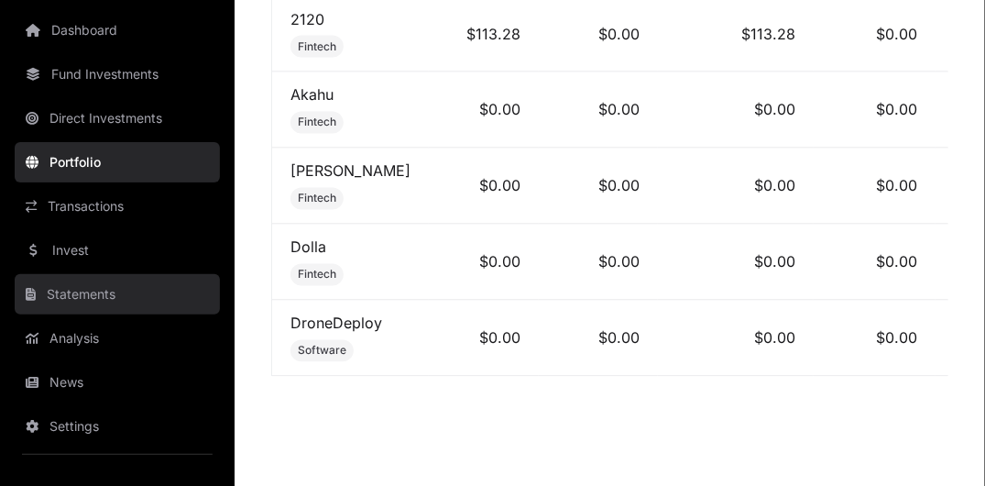
click at [112, 299] on link "Statements" at bounding box center [117, 294] width 205 height 40
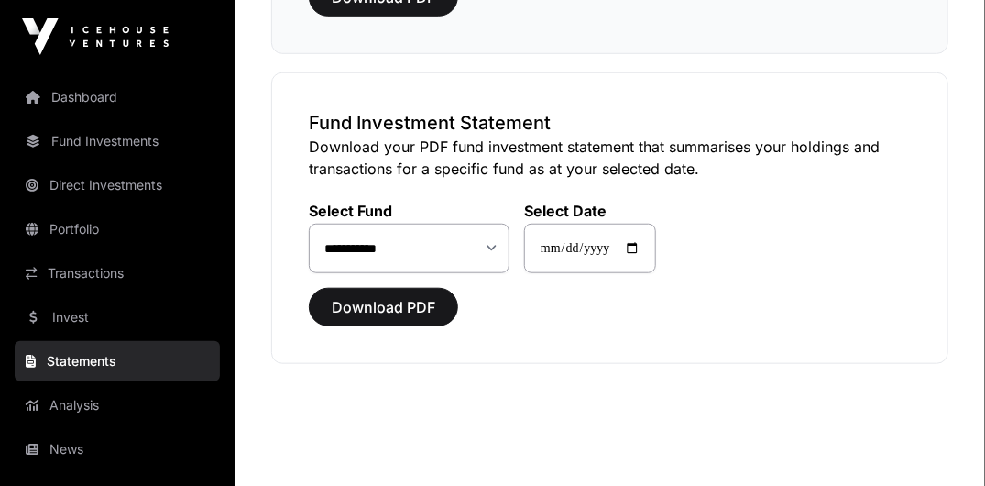
scroll to position [398, 0]
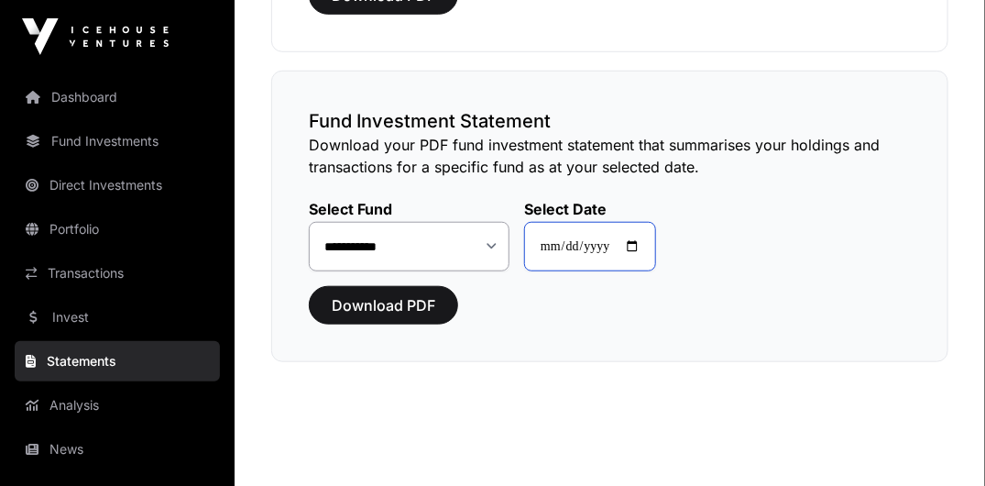
click at [640, 238] on input "**********" at bounding box center [590, 246] width 132 height 49
type input "**********"
click at [370, 294] on span "Download PDF" at bounding box center [384, 305] width 104 height 22
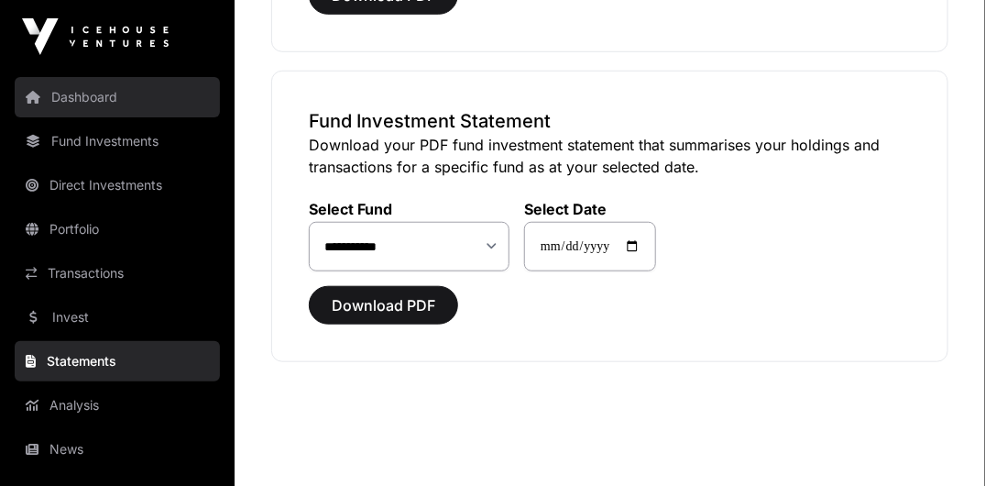
click at [77, 106] on link "Dashboard" at bounding box center [117, 97] width 205 height 40
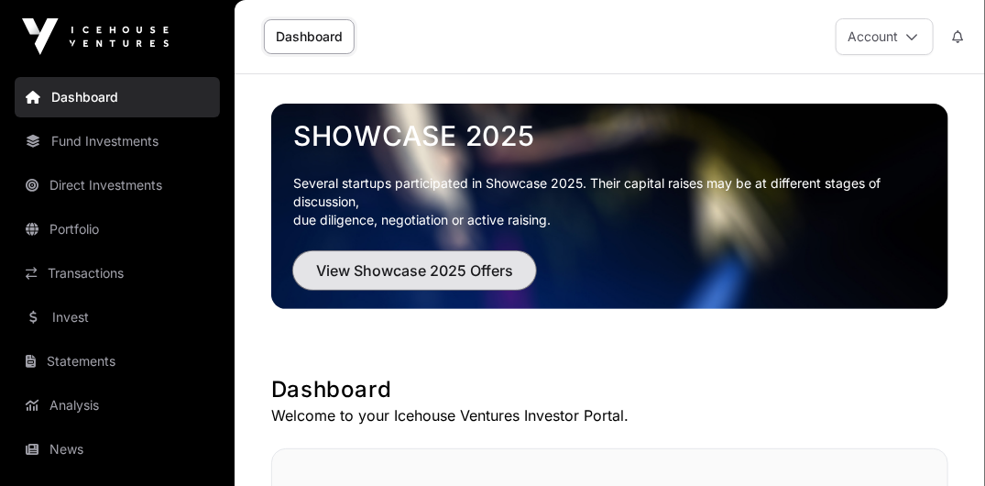
click at [395, 278] on span "View Showcase 2025 Offers" at bounding box center [414, 270] width 197 height 22
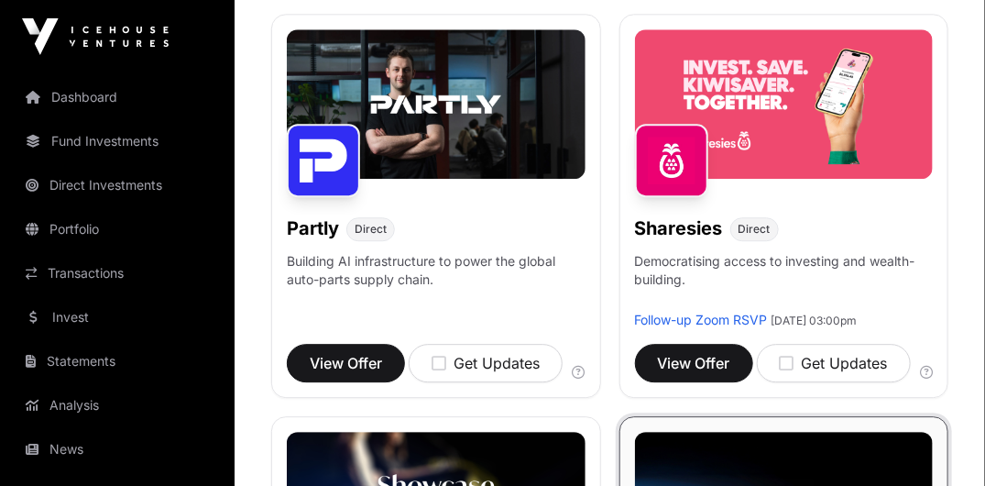
scroll to position [1524, 0]
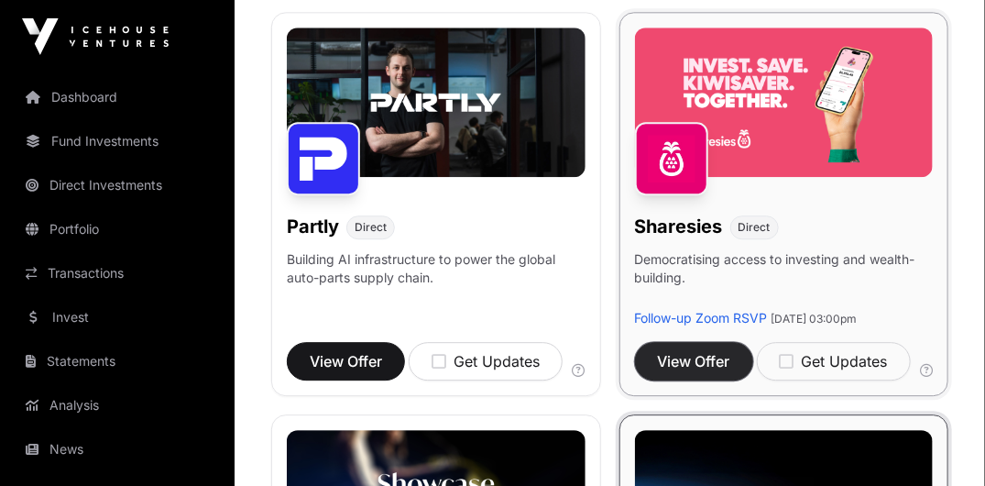
click at [675, 350] on span "View Offer" at bounding box center [694, 361] width 72 height 22
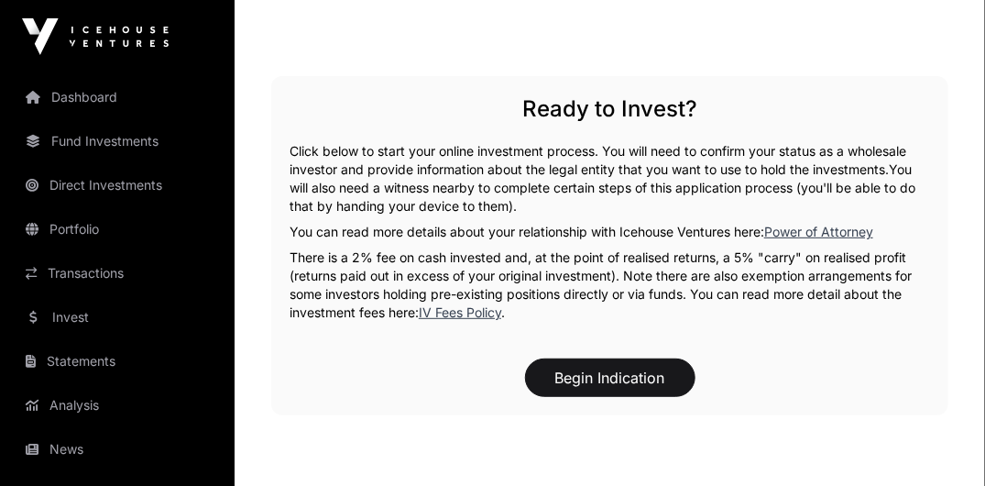
scroll to position [2440, 0]
click at [567, 217] on div "Ready to Invest? Click below to start your online investment process. You will …" at bounding box center [609, 246] width 677 height 339
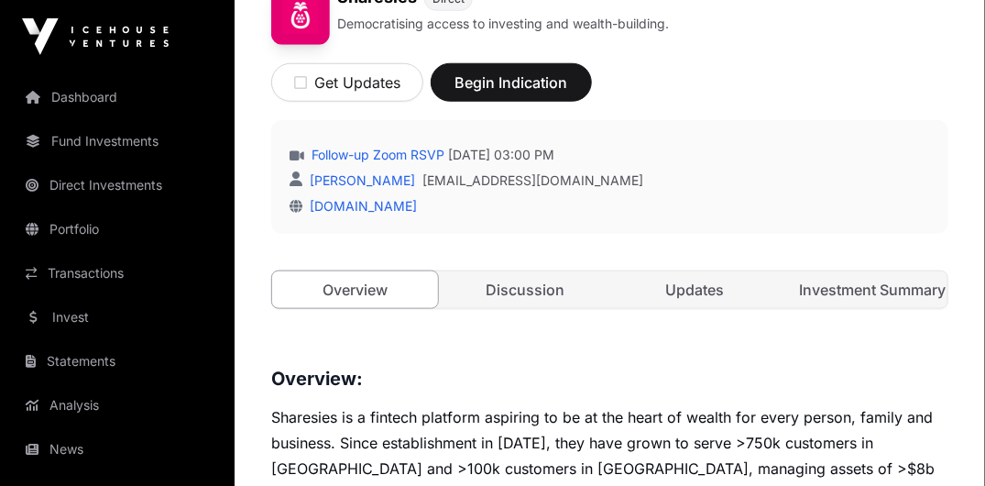
scroll to position [536, 0]
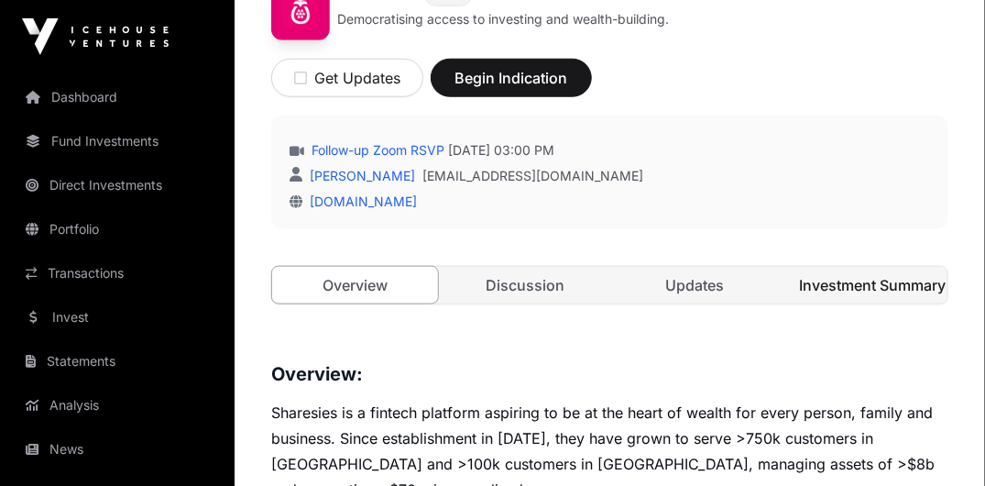
click at [839, 280] on link "Investment Summary" at bounding box center [864, 285] width 166 height 37
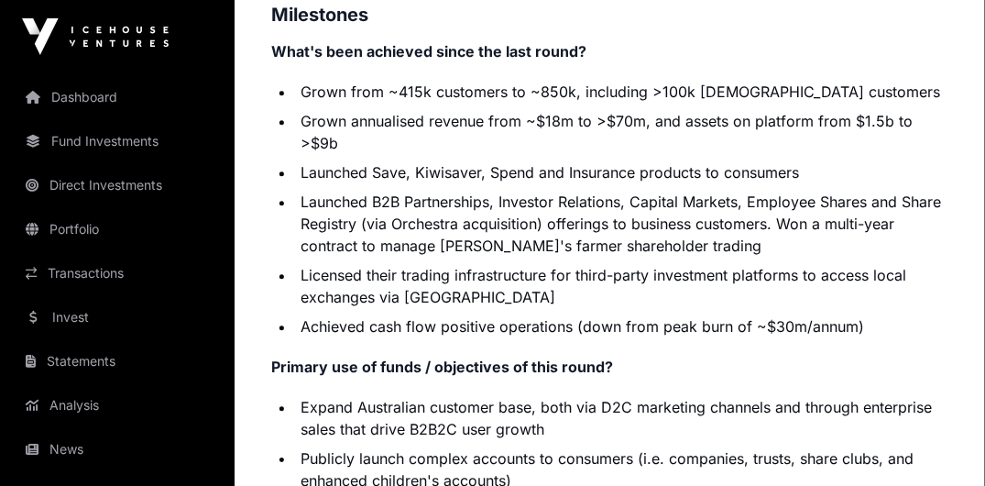
scroll to position [3919, 0]
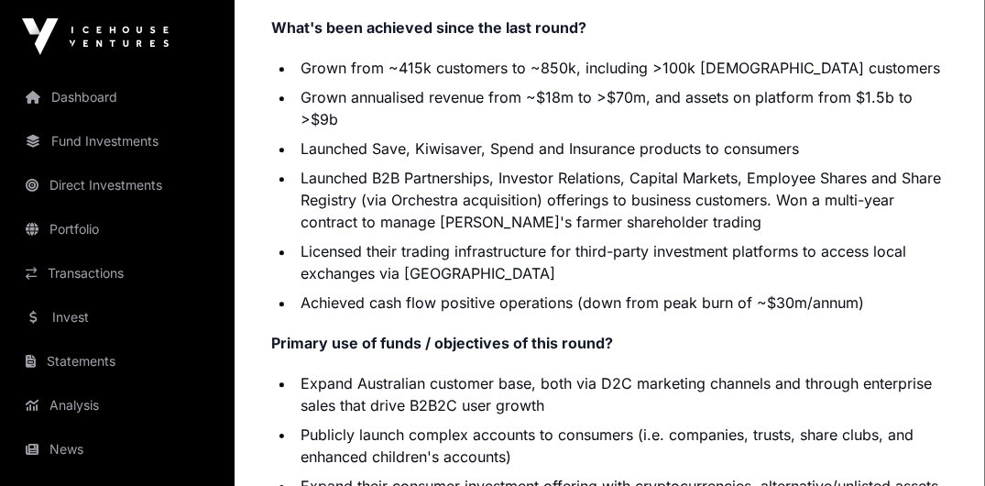
click at [470, 249] on li "Licensed their trading infrastructure for third-party investment platforms to a…" at bounding box center [621, 262] width 653 height 44
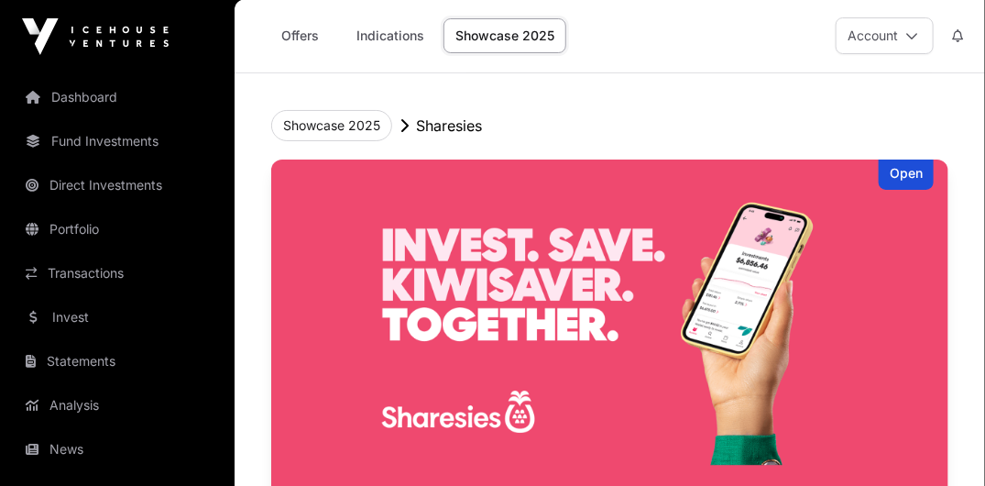
scroll to position [0, 0]
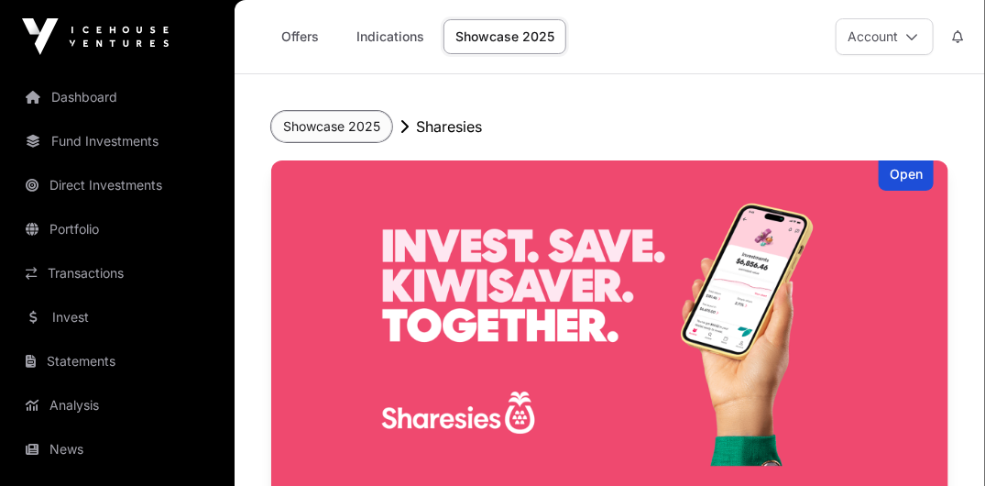
click at [324, 123] on button "Showcase 2025" at bounding box center [331, 126] width 121 height 31
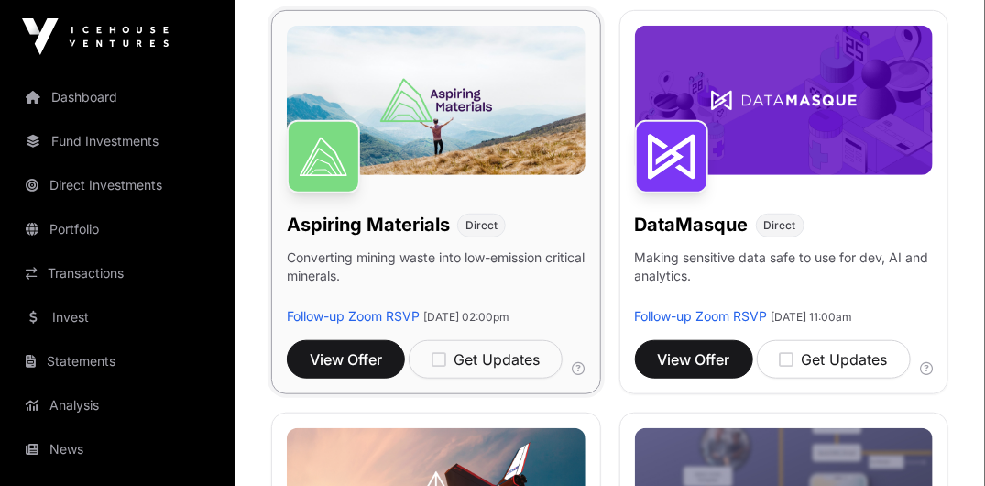
scroll to position [297, 0]
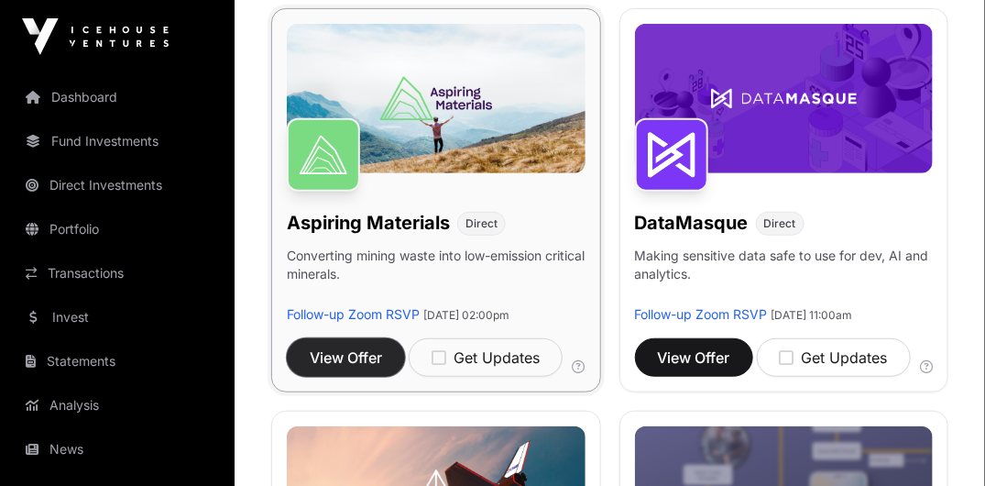
click at [357, 356] on span "View Offer" at bounding box center [346, 357] width 72 height 22
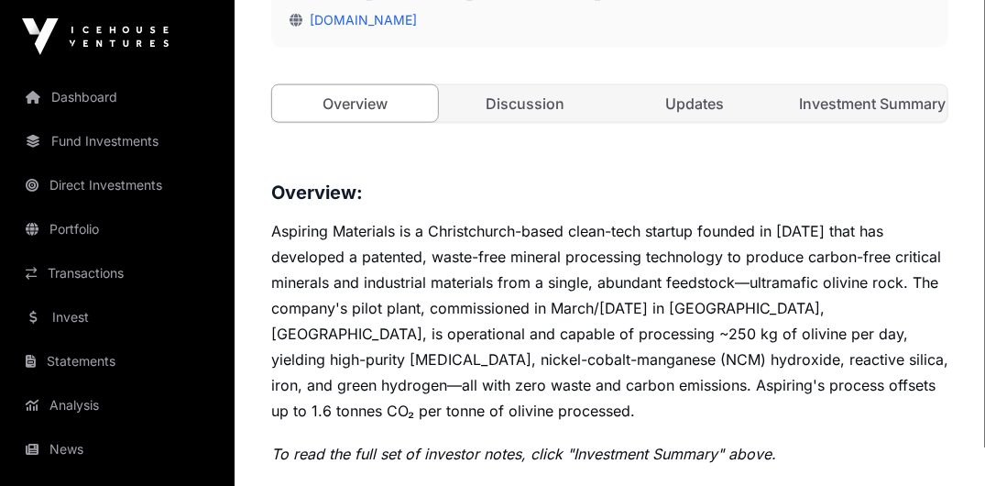
scroll to position [715, 0]
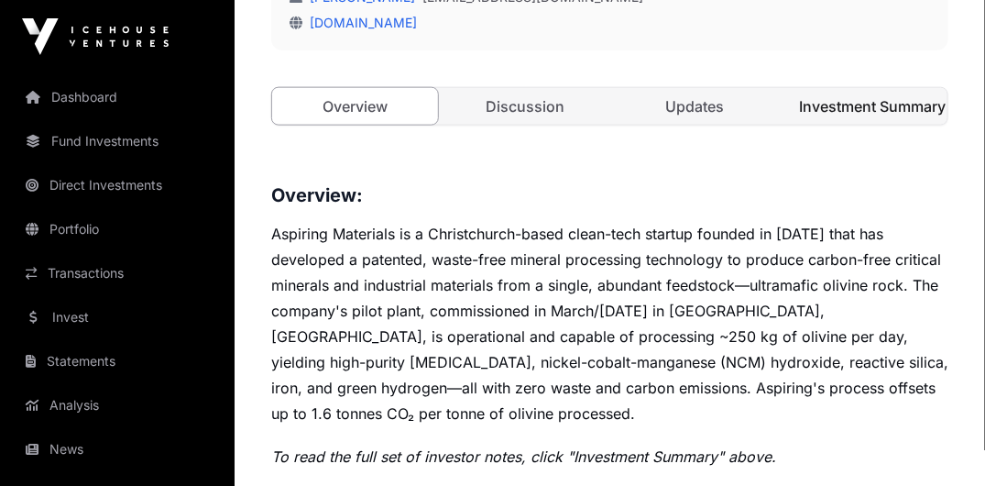
click at [840, 104] on link "Investment Summary" at bounding box center [864, 106] width 166 height 37
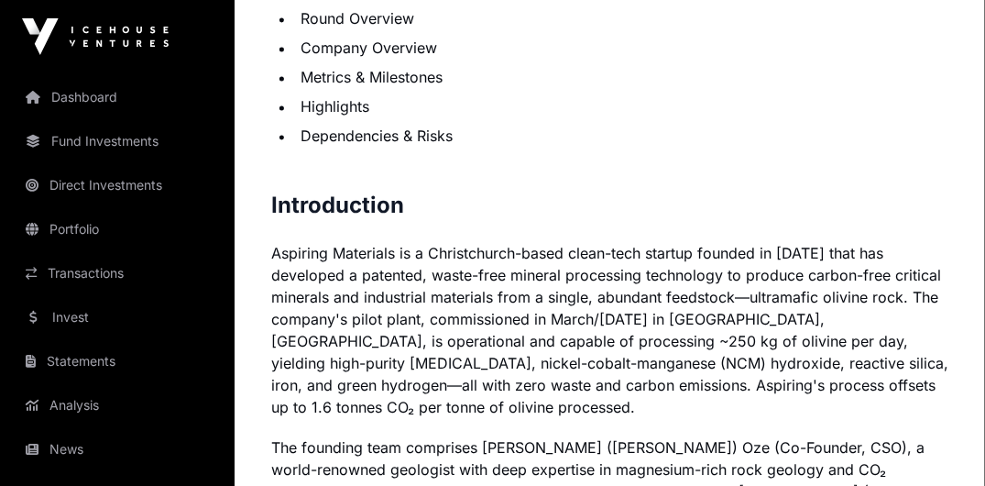
scroll to position [1355, 0]
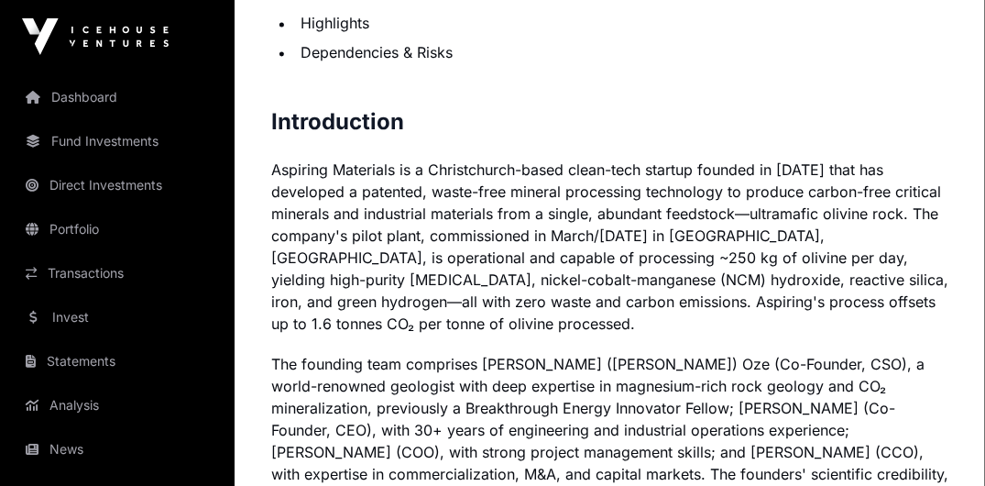
click at [457, 211] on p "Aspiring Materials is a Christchurch-based clean-tech startup founded in 2019 t…" at bounding box center [609, 246] width 677 height 176
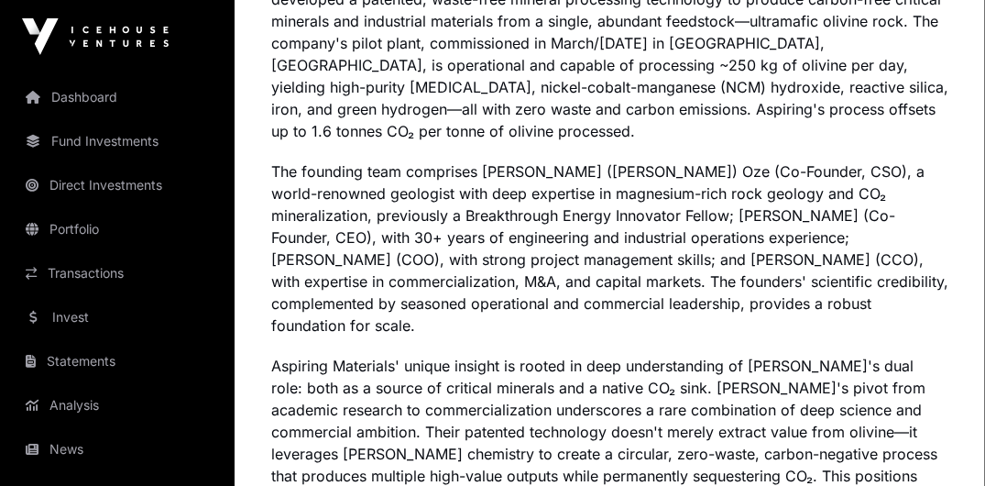
scroll to position [1591, 0]
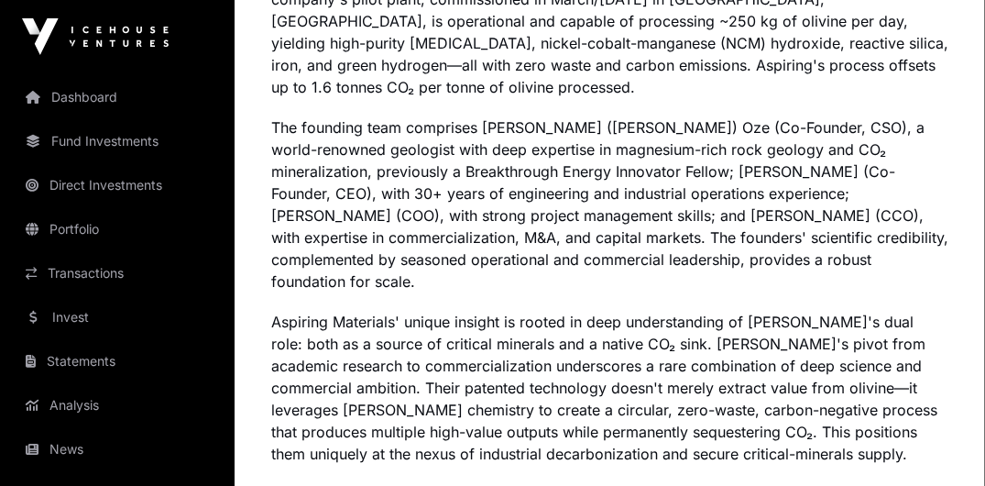
click at [461, 213] on p "The founding team comprises Dr. Christopher (Chris) Oze (Co-Founder, CSO), a wo…" at bounding box center [609, 204] width 677 height 176
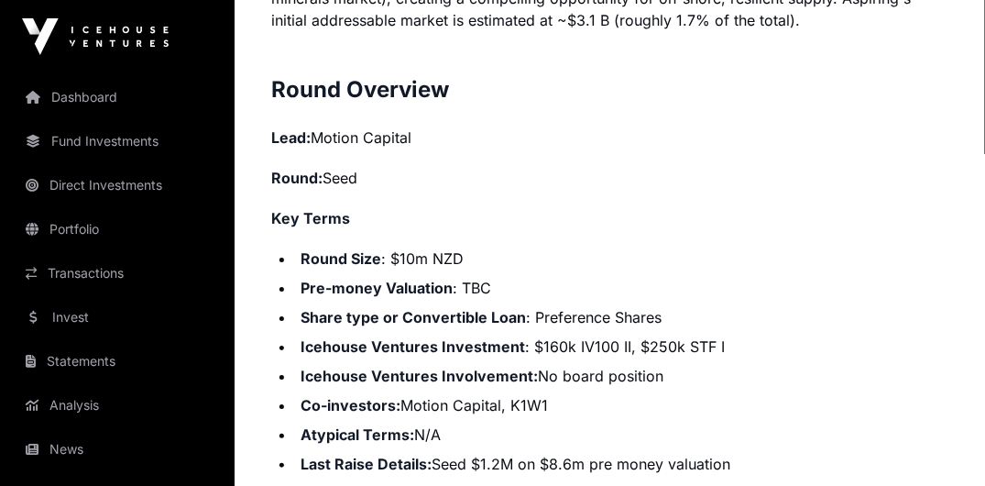
scroll to position [2246, 0]
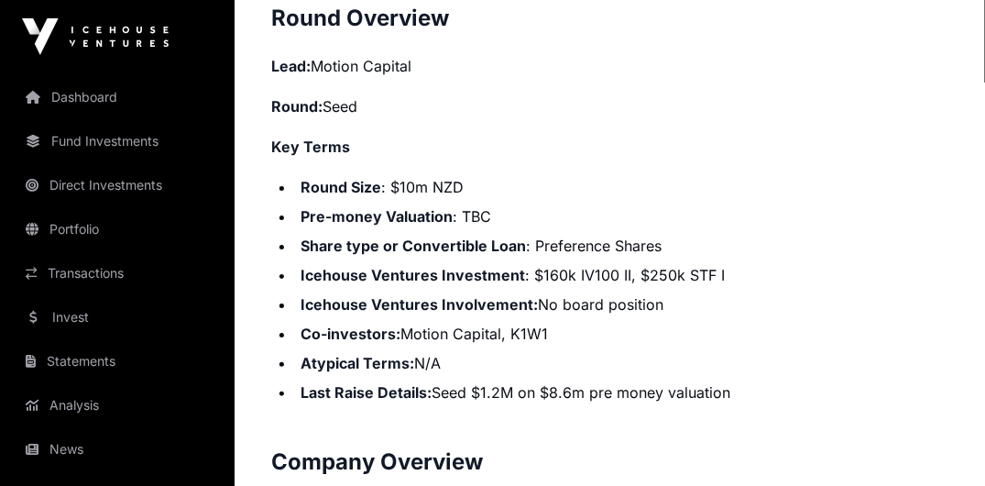
click at [485, 266] on strong "Icehouse Ventures Investment" at bounding box center [412, 275] width 224 height 18
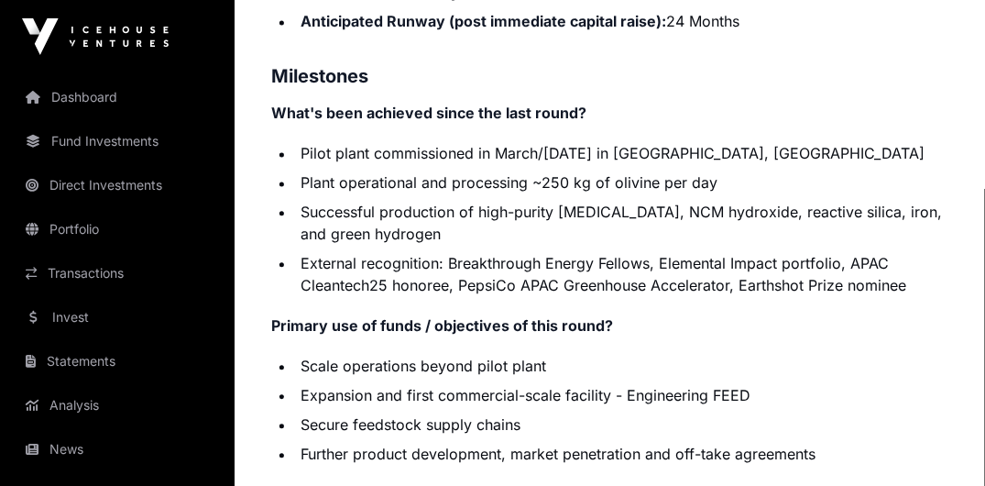
scroll to position [3611, 0]
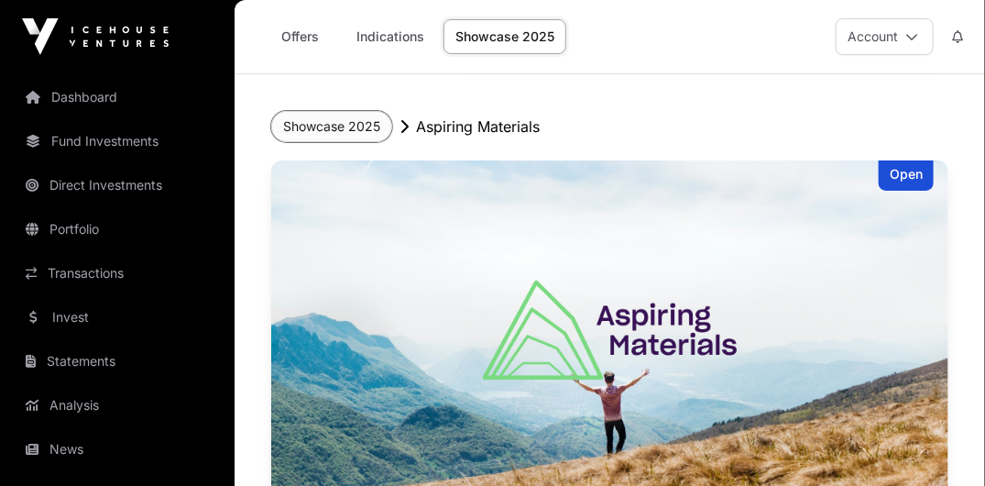
click at [328, 125] on button "Showcase 2025" at bounding box center [331, 126] width 121 height 31
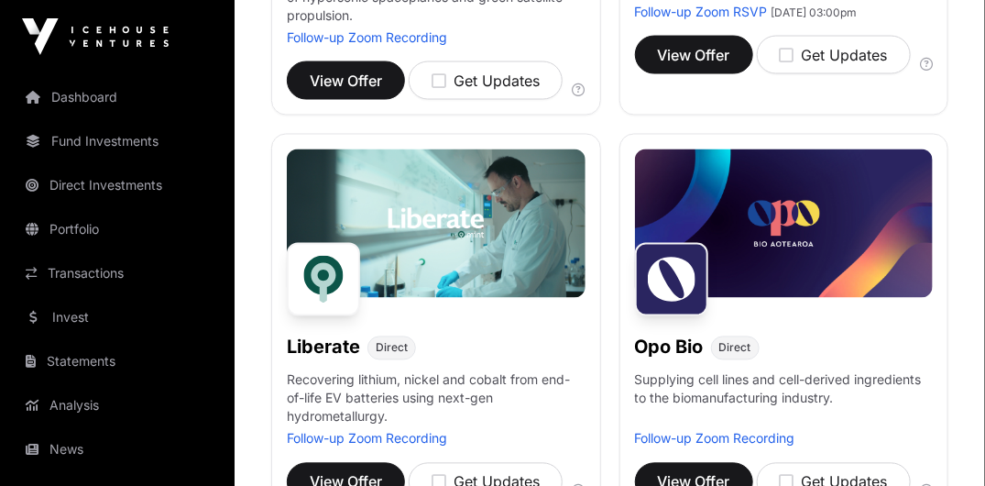
scroll to position [1078, 0]
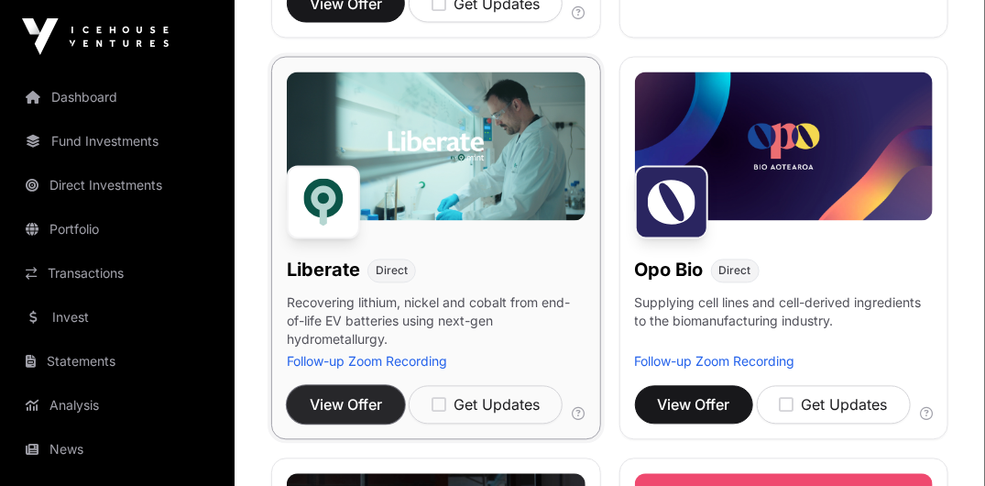
click at [328, 394] on span "View Offer" at bounding box center [346, 405] width 72 height 22
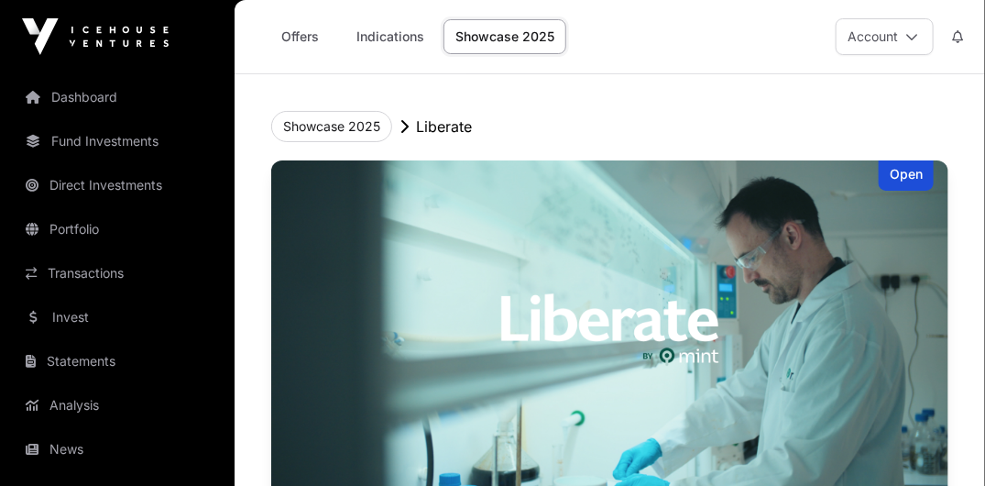
click at [610, 296] on img at bounding box center [609, 329] width 677 height 339
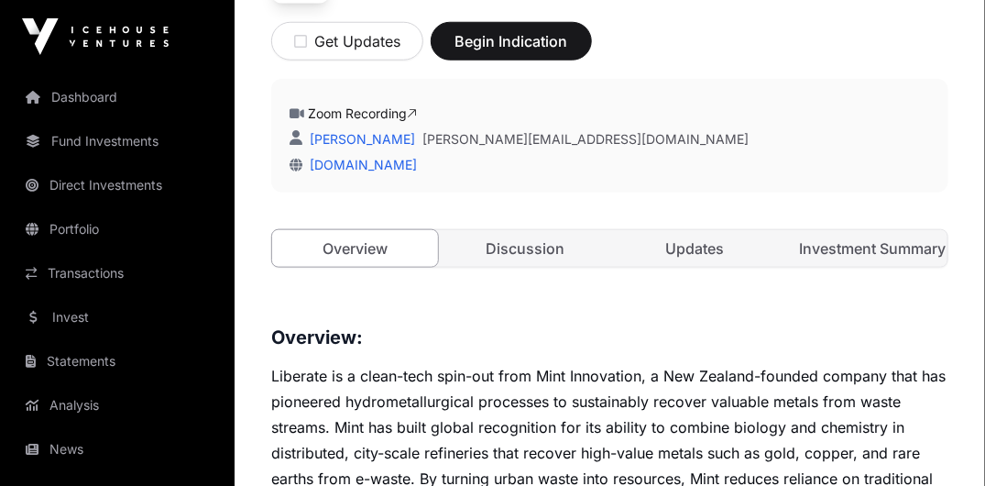
scroll to position [570, 0]
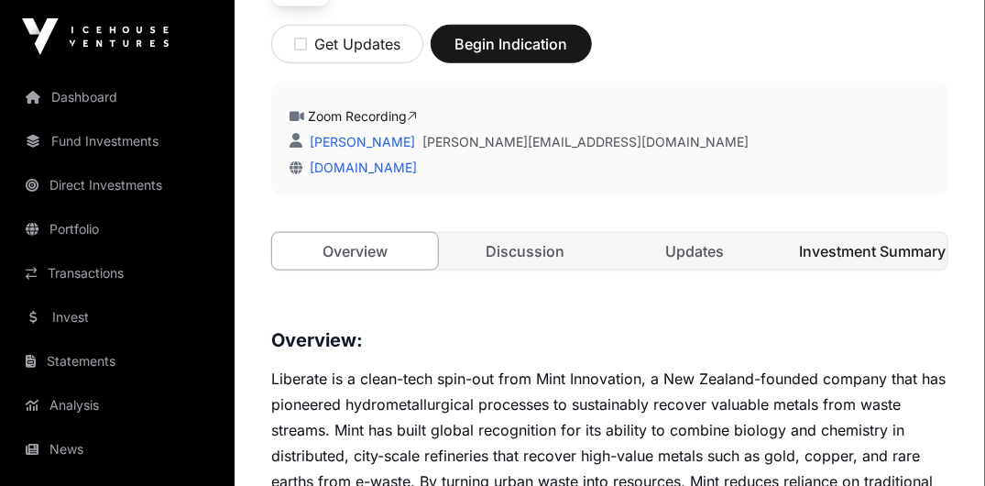
click at [830, 254] on link "Investment Summary" at bounding box center [864, 251] width 166 height 37
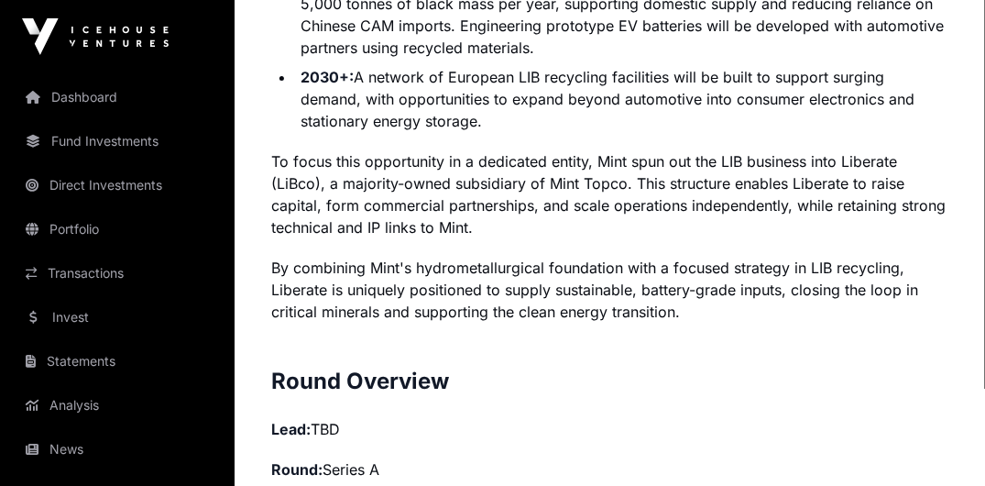
scroll to position [2175, 0]
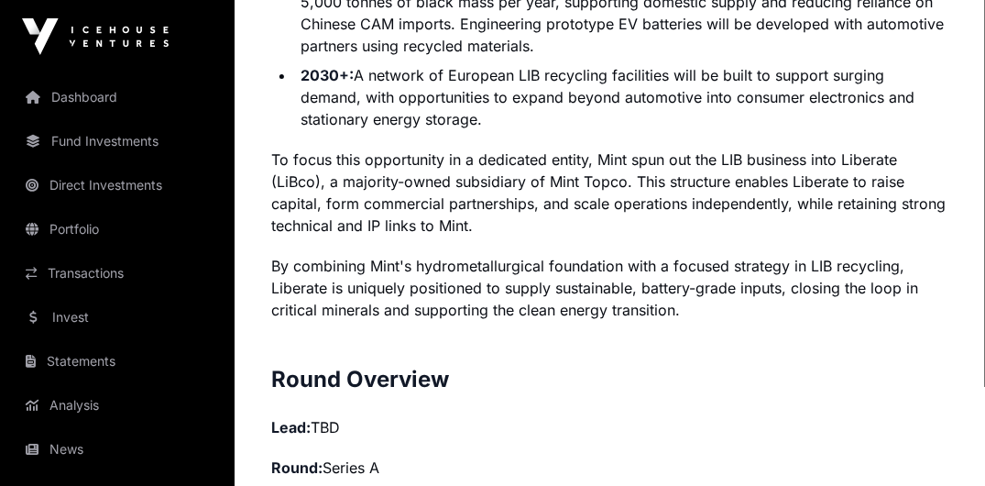
click at [698, 184] on p "To focus this opportunity in a dedicated entity, Mint spun out the LIB business…" at bounding box center [609, 192] width 677 height 88
click at [671, 202] on p "To focus this opportunity in a dedicated entity, Mint spun out the LIB business…" at bounding box center [609, 192] width 677 height 88
click at [478, 265] on p "By combining Mint's hydrometallurgical foundation with a focused strategy in LI…" at bounding box center [609, 288] width 677 height 66
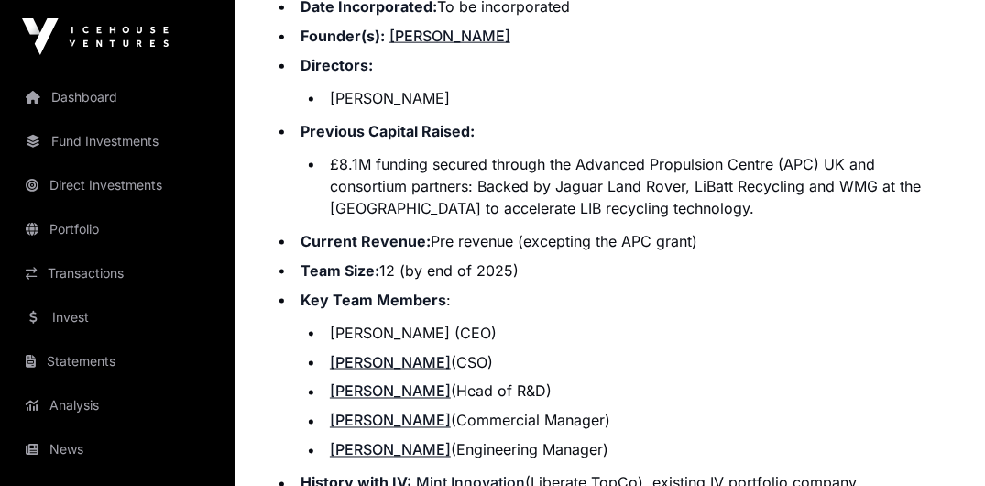
scroll to position [3069, 0]
click at [509, 172] on li "£8.1M funding secured through the Advanced Propulsion Centre (APC) UK and conso…" at bounding box center [636, 185] width 624 height 66
click at [528, 204] on li "£8.1M funding secured through the Advanced Propulsion Centre (APC) UK and conso…" at bounding box center [636, 185] width 624 height 66
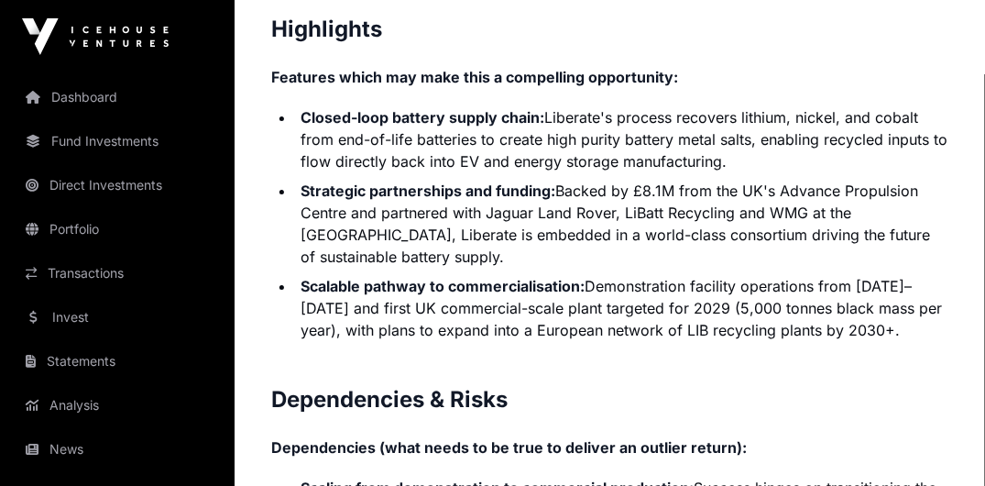
scroll to position [4375, 0]
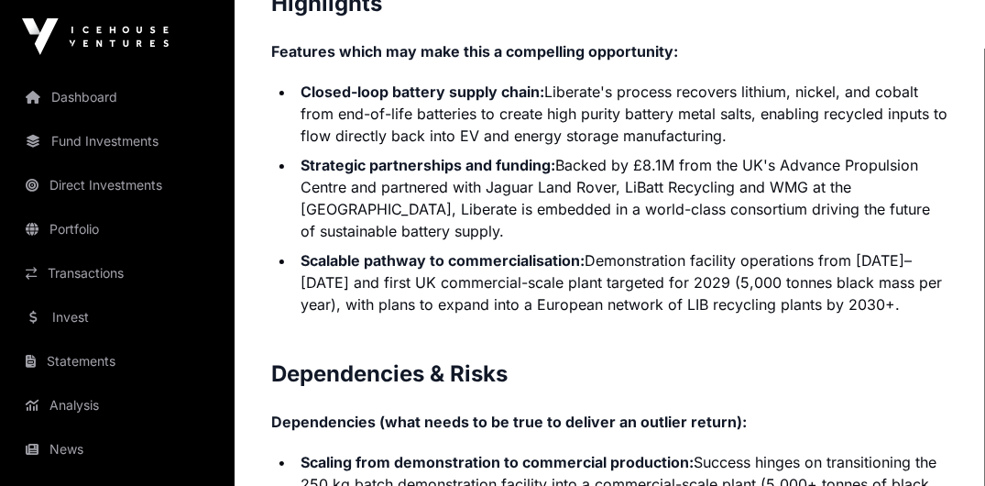
drag, startPoint x: 367, startPoint y: 258, endPoint x: 274, endPoint y: 333, distance: 119.3
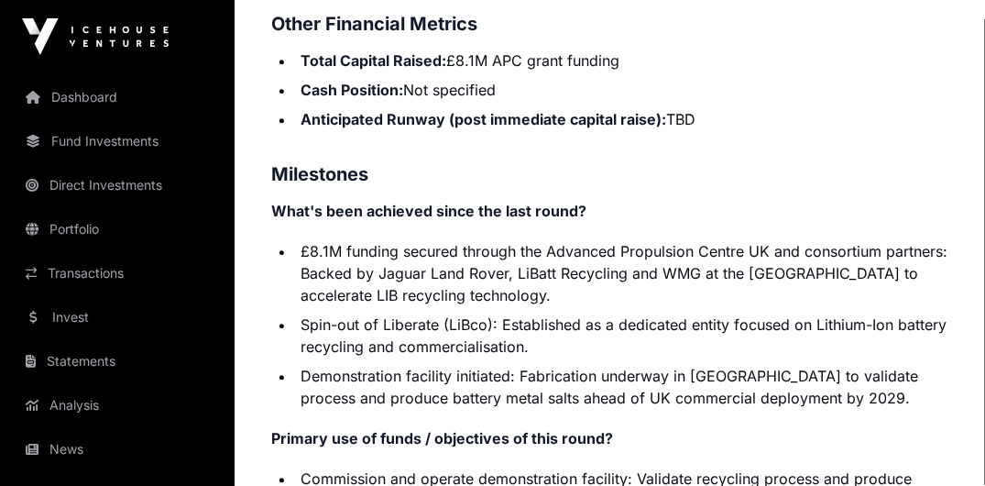
scroll to position [3681, 0]
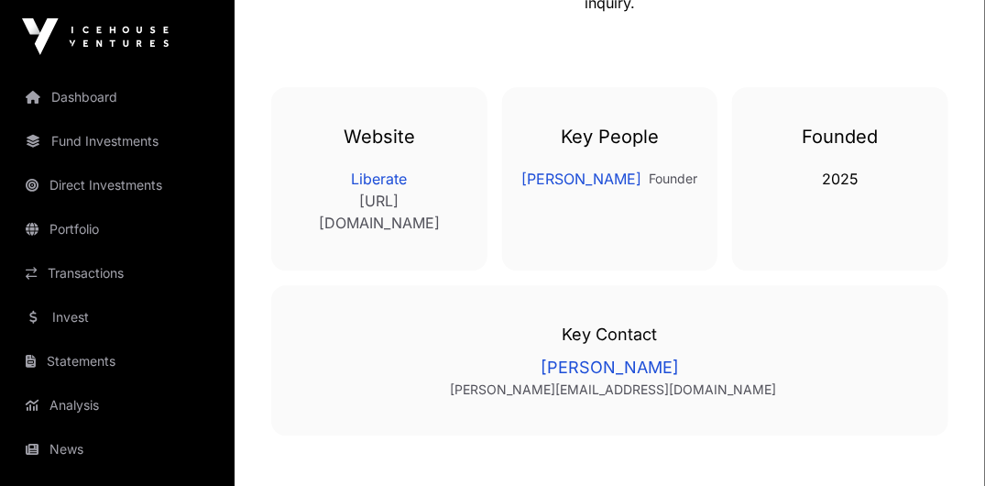
scroll to position [570, 0]
